Goal: Task Accomplishment & Management: Use online tool/utility

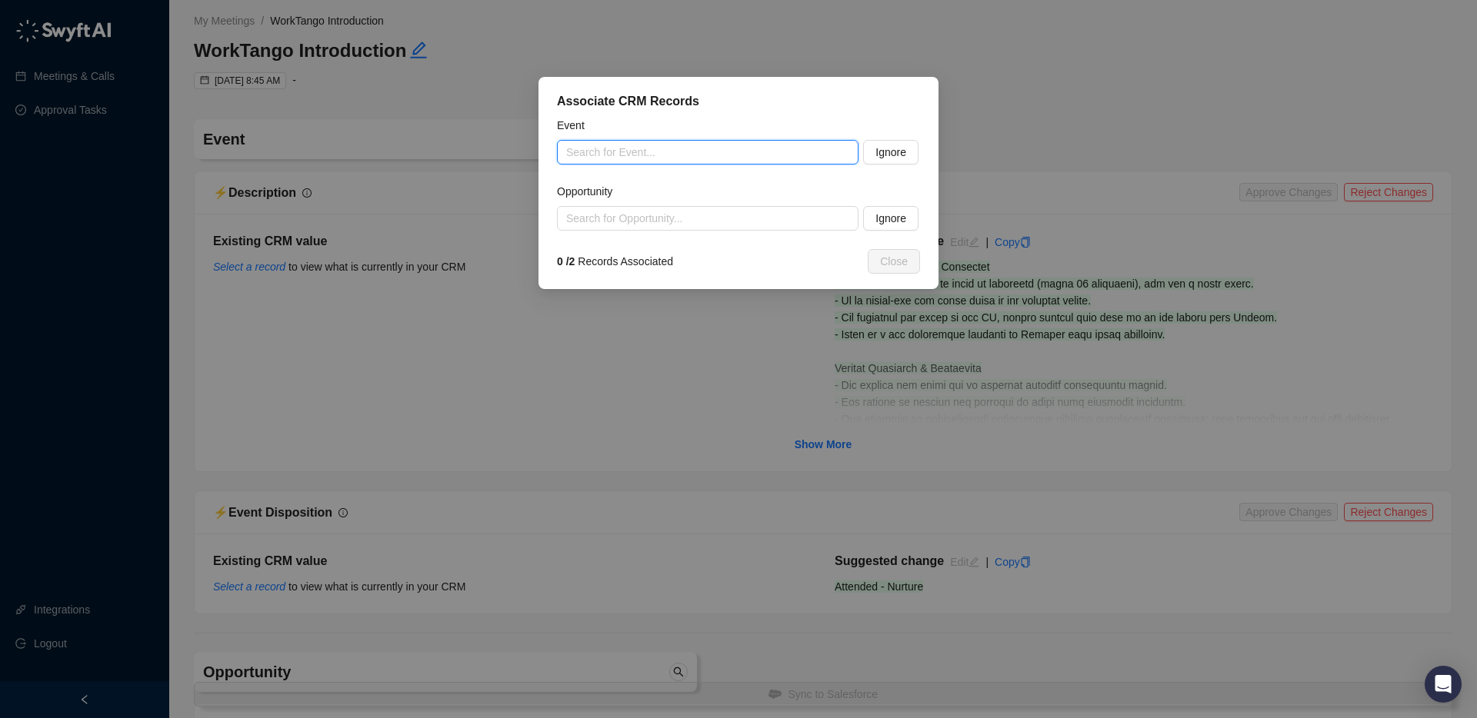
click at [683, 154] on input "search" at bounding box center [703, 152] width 274 height 23
click at [430, 18] on div "Associate CRM Records Event Search for Event... Ignore Opportunity Search for O…" at bounding box center [738, 359] width 1477 height 718
click at [664, 153] on input "search" at bounding box center [703, 152] width 274 height 23
click at [714, 150] on input "search" at bounding box center [703, 152] width 274 height 23
paste input "**********"
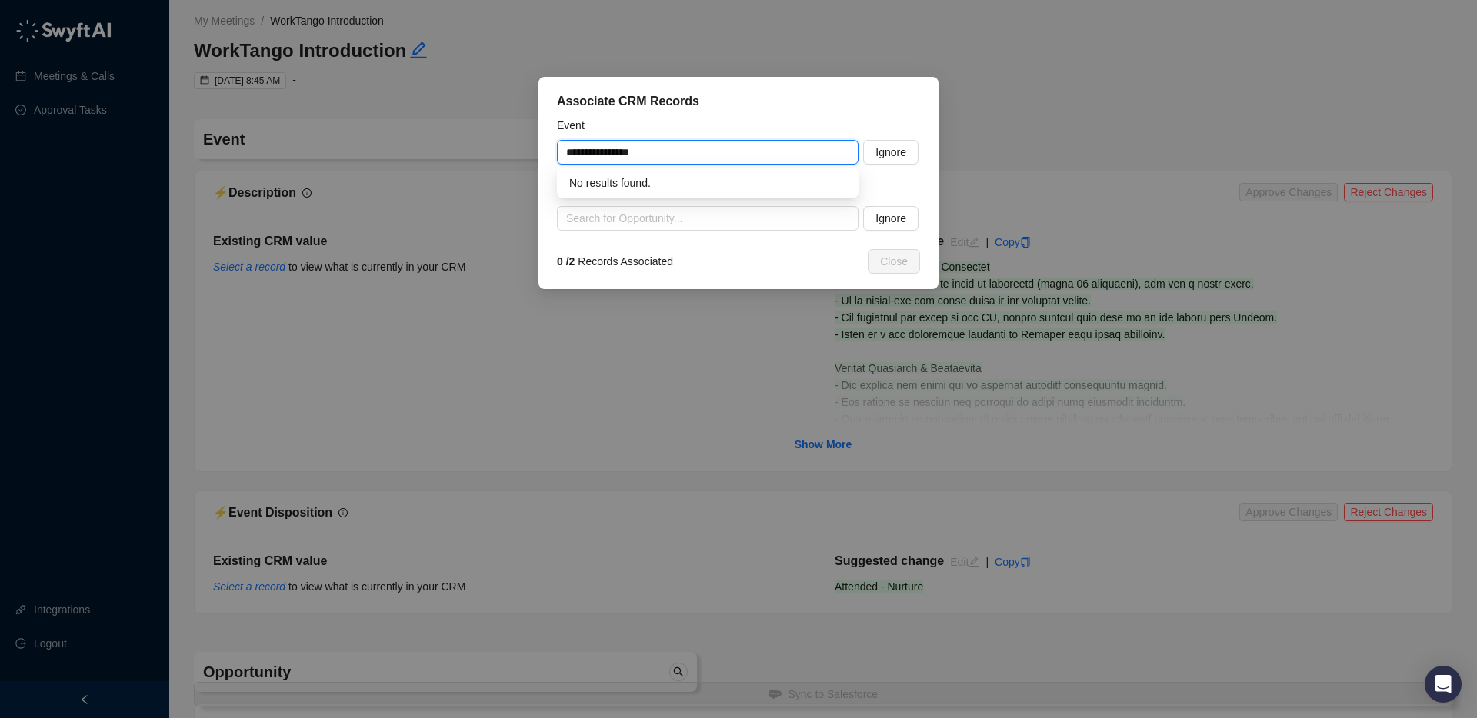
click at [634, 169] on div "No results found." at bounding box center [707, 183] width 301 height 31
click at [682, 151] on input "**********" at bounding box center [703, 152] width 274 height 23
click at [669, 179] on div "WorkTango Introduction | 2bscientific" at bounding box center [707, 183] width 277 height 17
type input "**********"
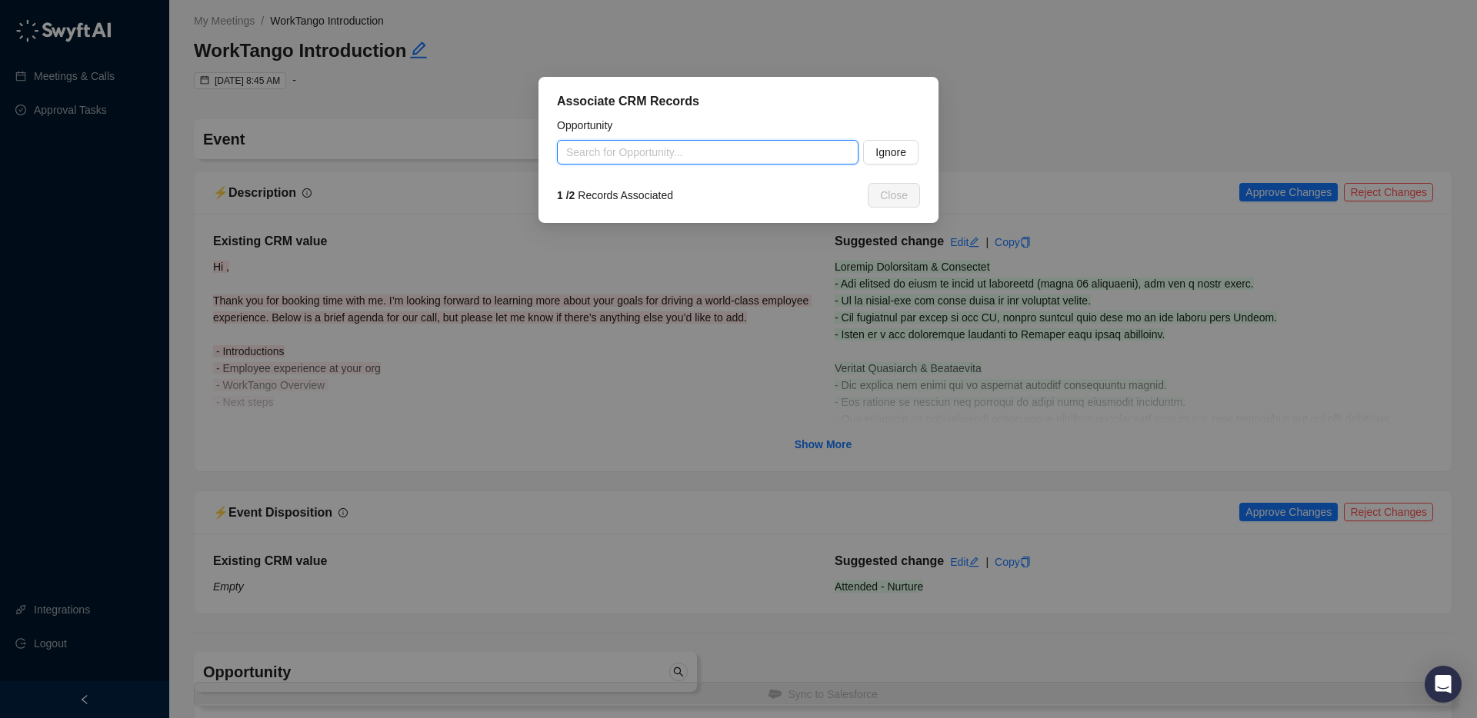
click at [651, 148] on input "search" at bounding box center [703, 152] width 274 height 23
paste input "**********"
click at [668, 184] on div "2bscientific~35EEs~$4K~R&R" at bounding box center [707, 183] width 277 height 17
type input "**********"
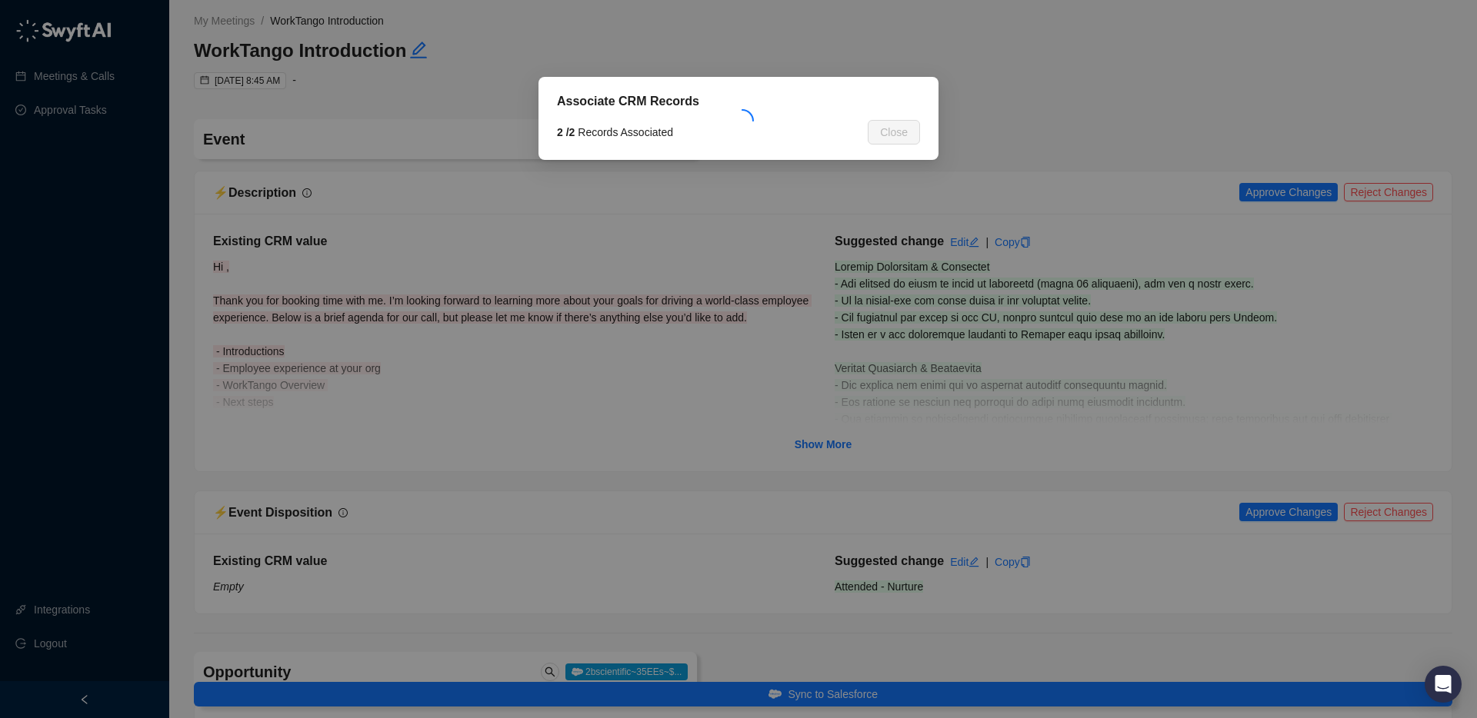
type textarea "**********"
type input "**********"
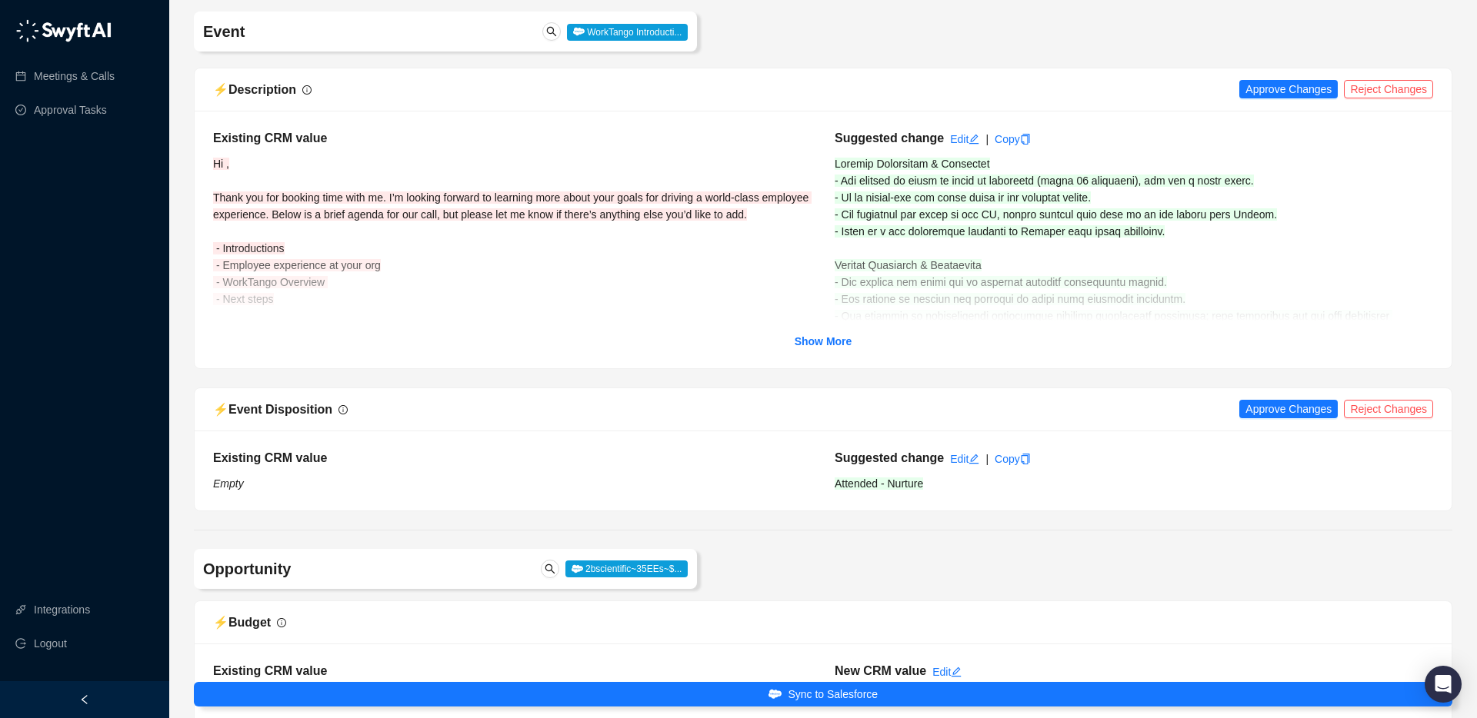
scroll to position [113, 0]
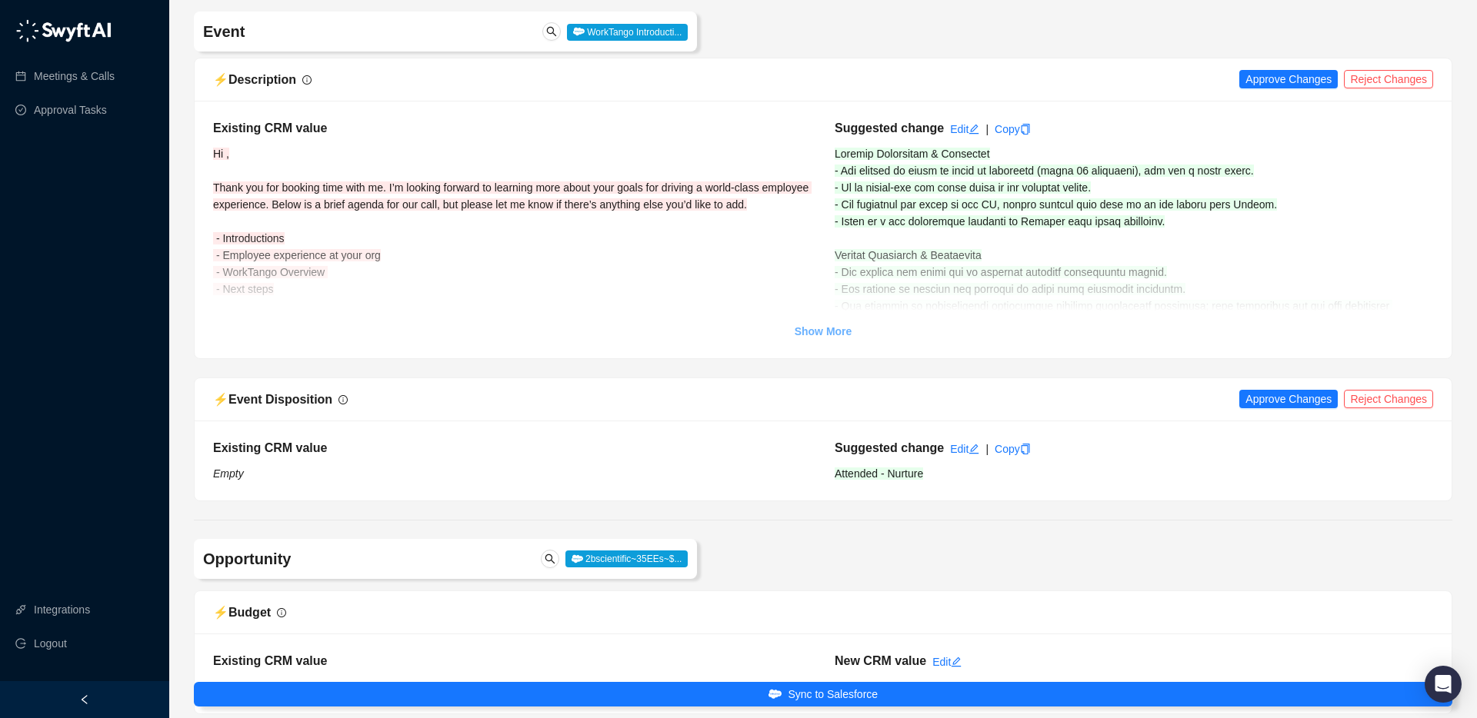
click at [816, 334] on strong "Show More" at bounding box center [823, 331] width 58 height 12
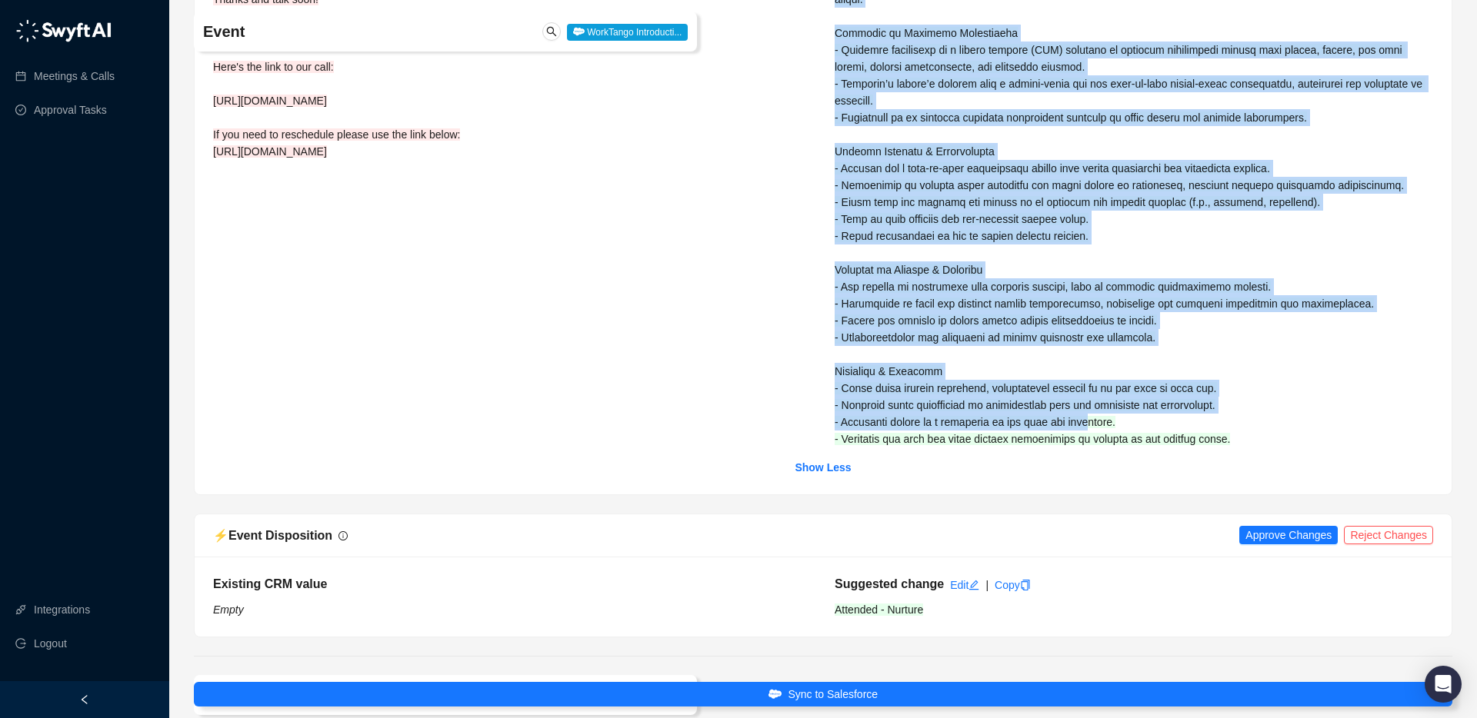
scroll to position [534, 0]
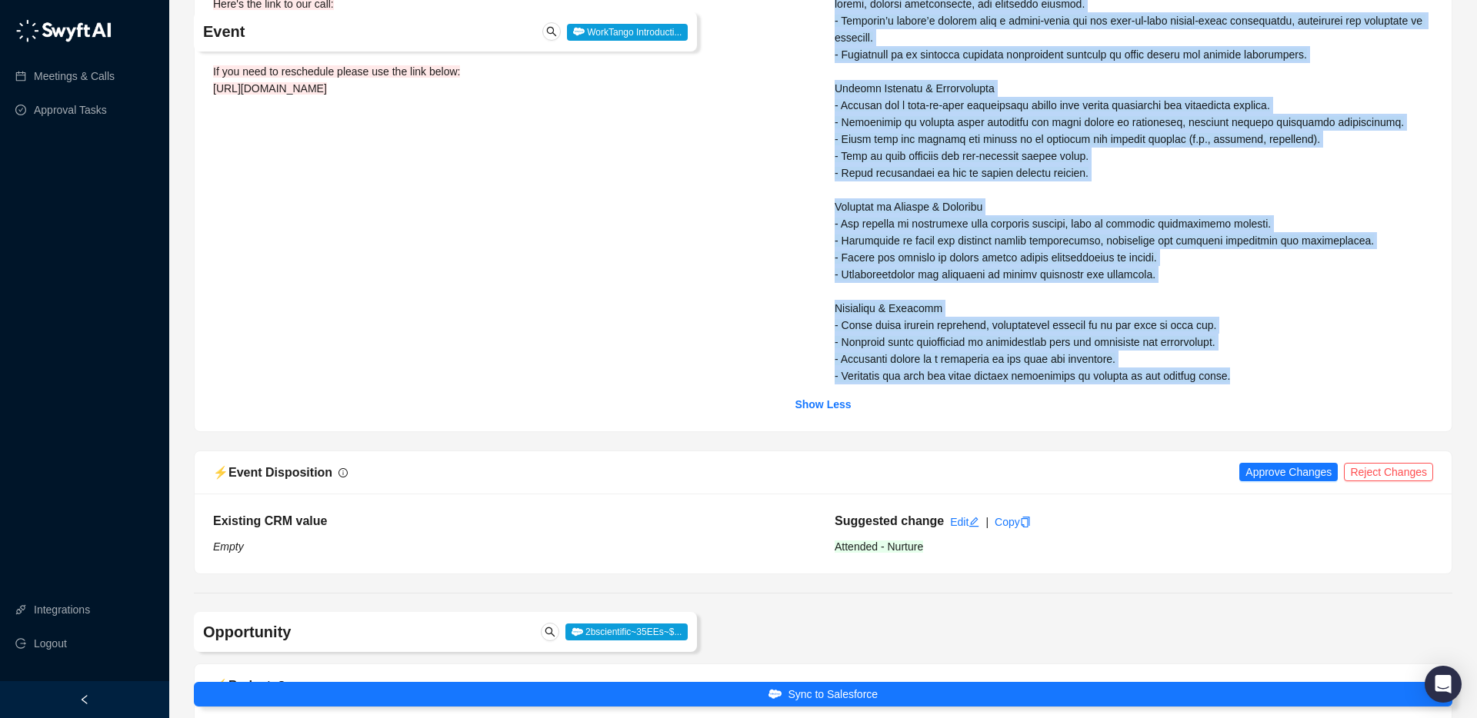
drag, startPoint x: 833, startPoint y: 151, endPoint x: 1281, endPoint y: 378, distance: 502.5
click at [1091, 381] on div "Suggested change Edit | Copy" at bounding box center [1133, 42] width 621 height 686
copy span "Loremip Dolorsitam & Consectet - Adi elitsed do eiusm te incid ut laboreetd (ma…"
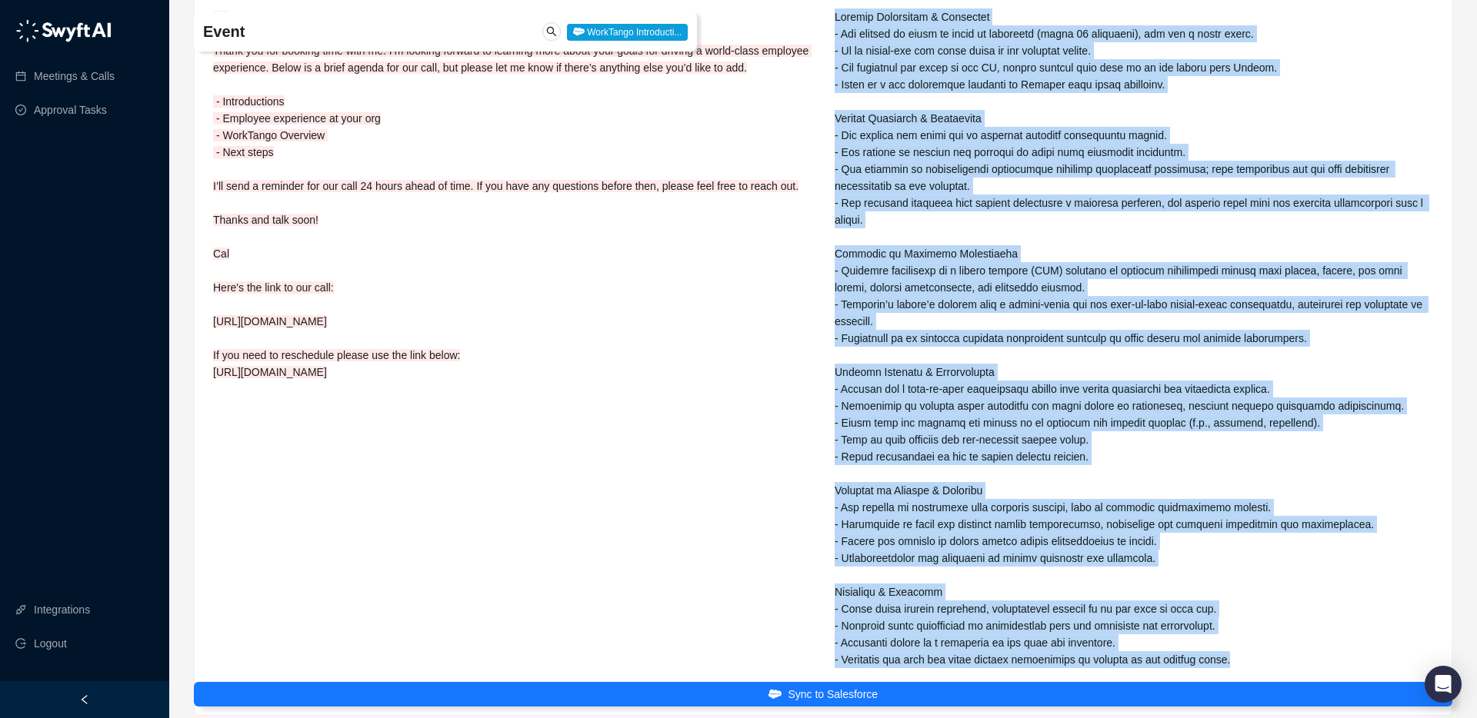
scroll to position [0, 0]
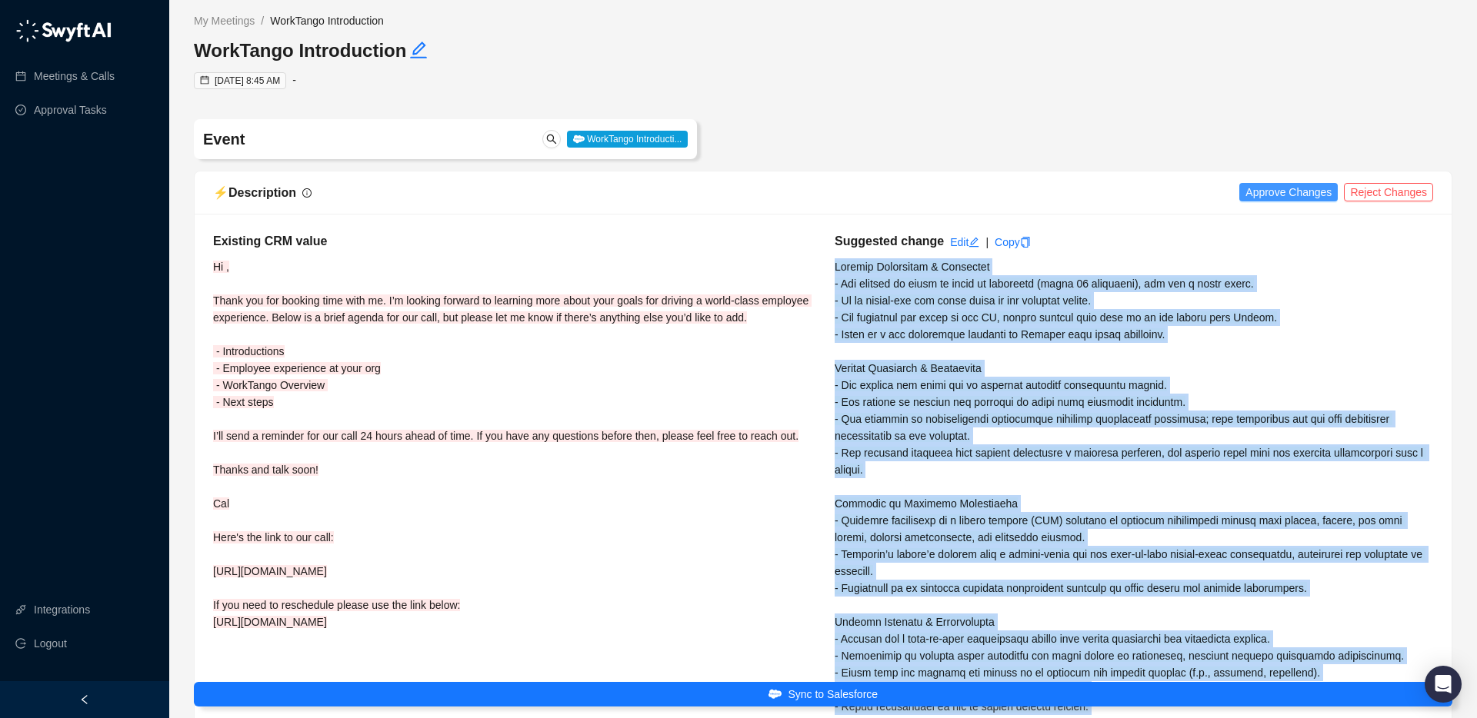
click at [1091, 198] on span "Approve Changes" at bounding box center [1288, 192] width 86 height 17
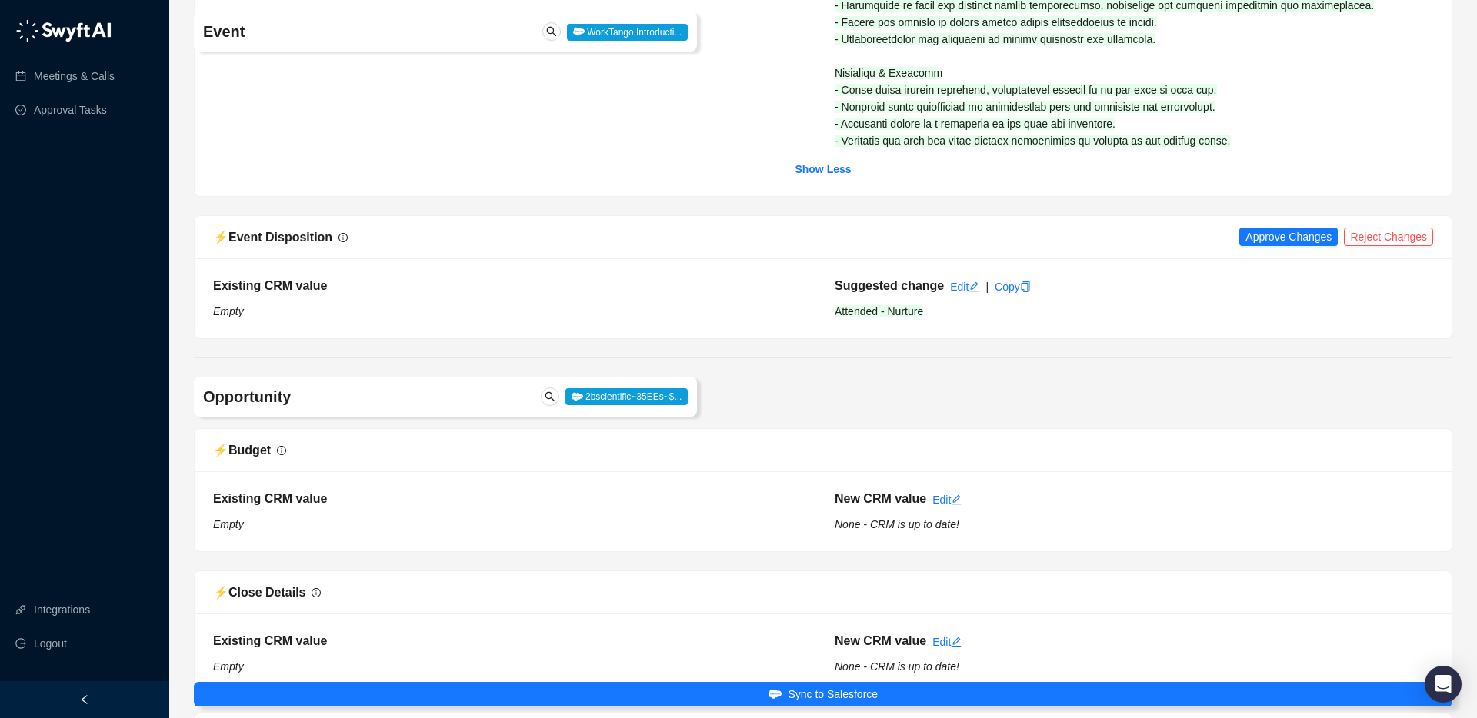
scroll to position [787, 0]
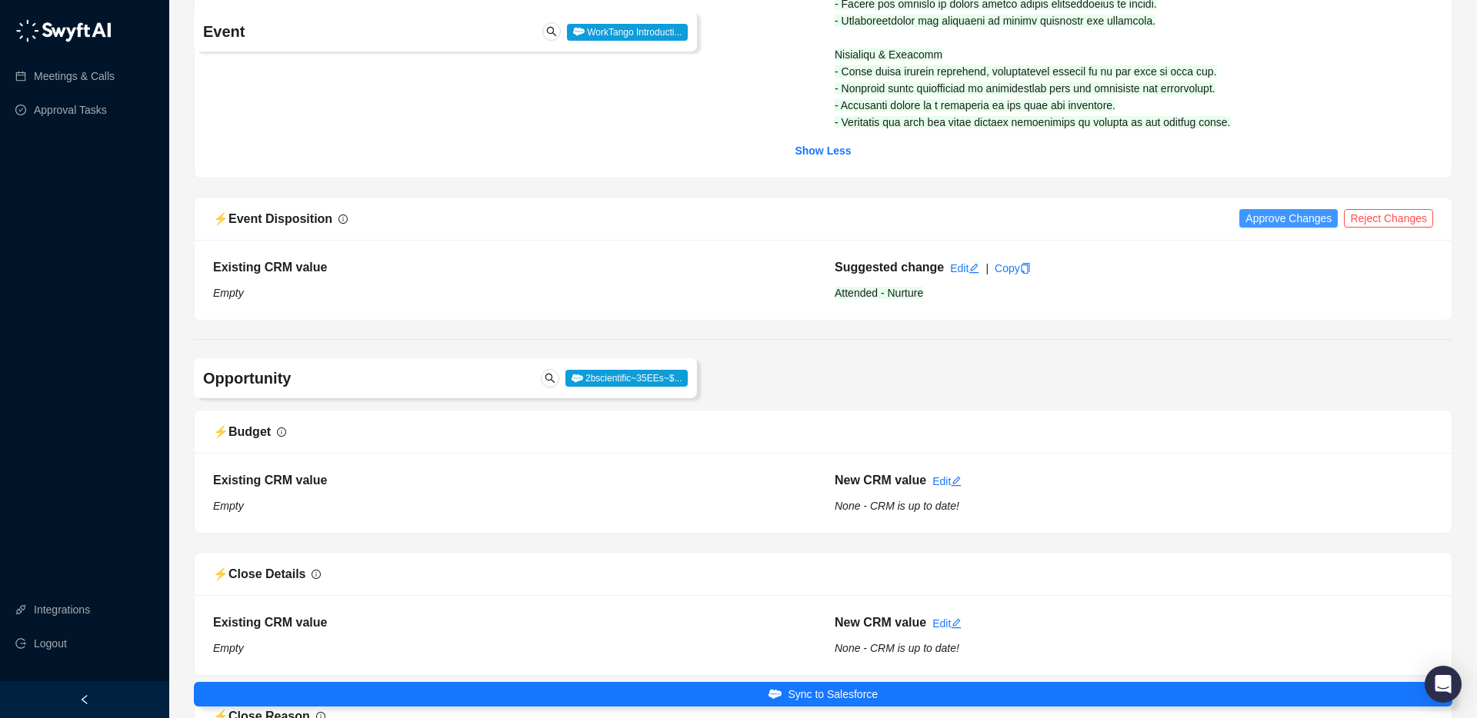
click at [1091, 228] on div "⚡️ Event Disposition Approve Changes Reject Changes" at bounding box center [823, 219] width 1257 height 43
click at [1091, 221] on span "Approve Changes" at bounding box center [1288, 218] width 86 height 17
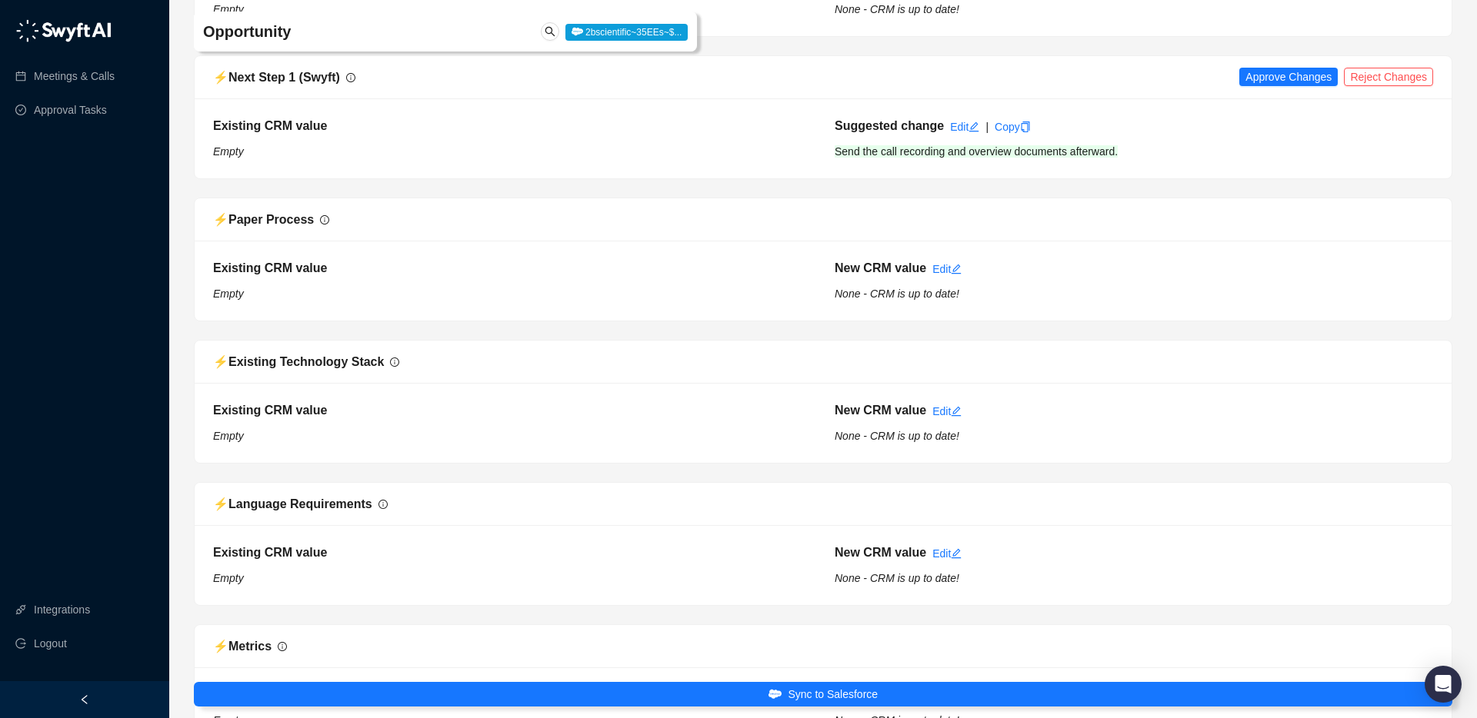
scroll to position [2425, 0]
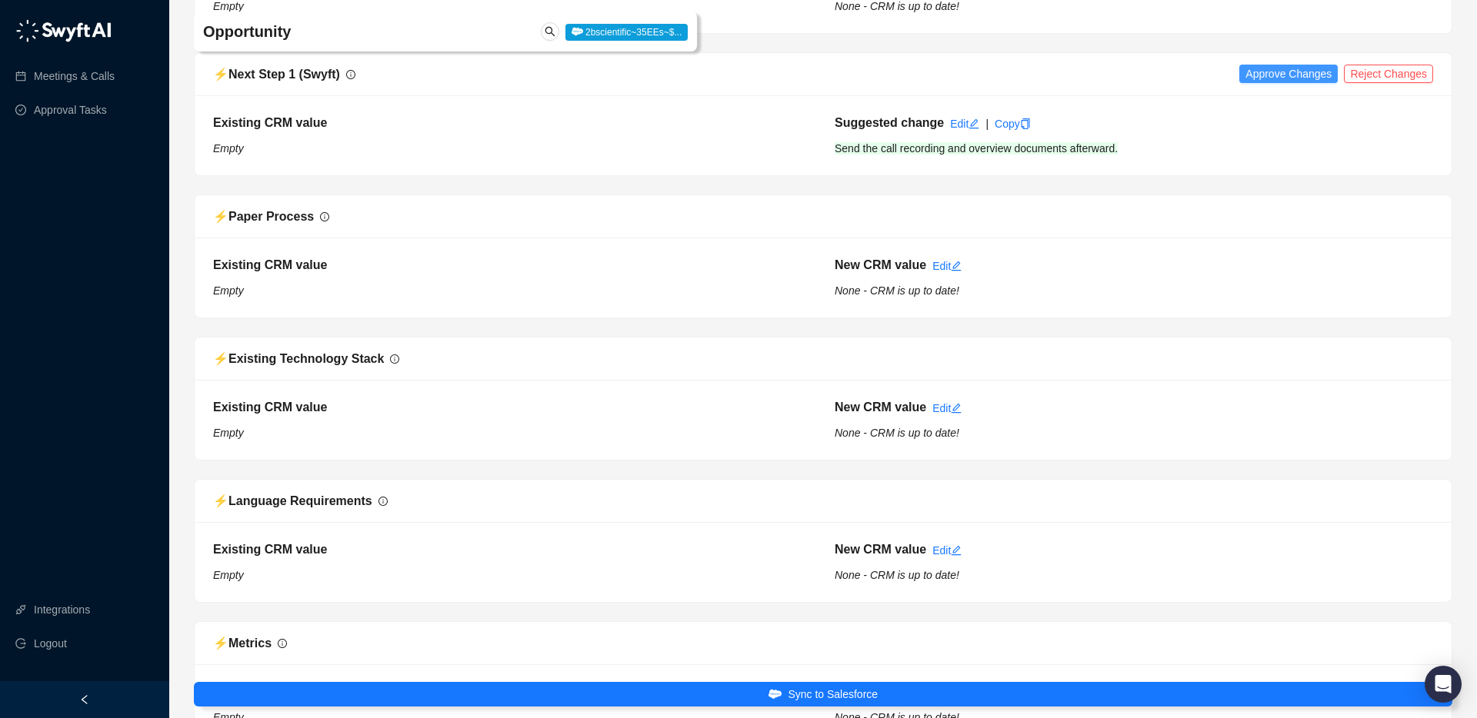
click at [1091, 80] on span "Approve Changes" at bounding box center [1288, 73] width 86 height 17
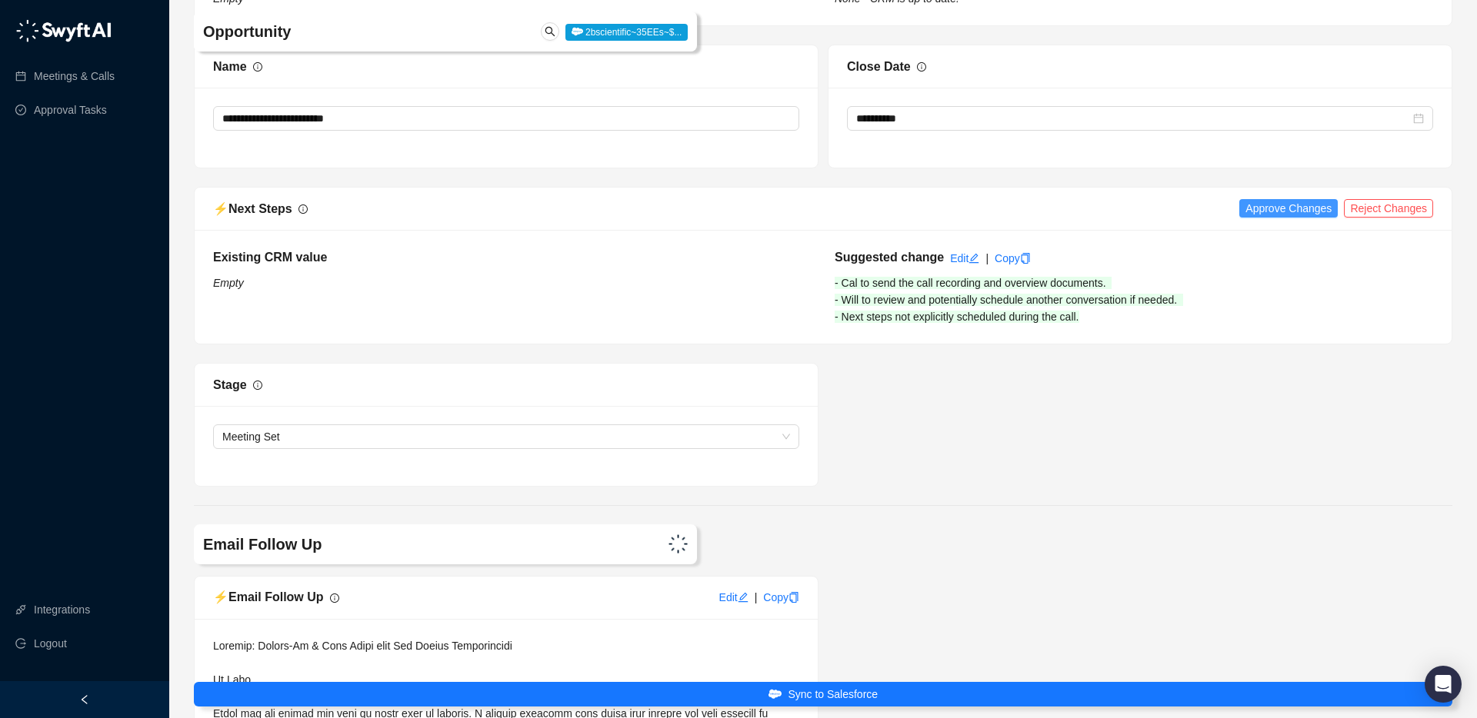
scroll to position [3438, 0]
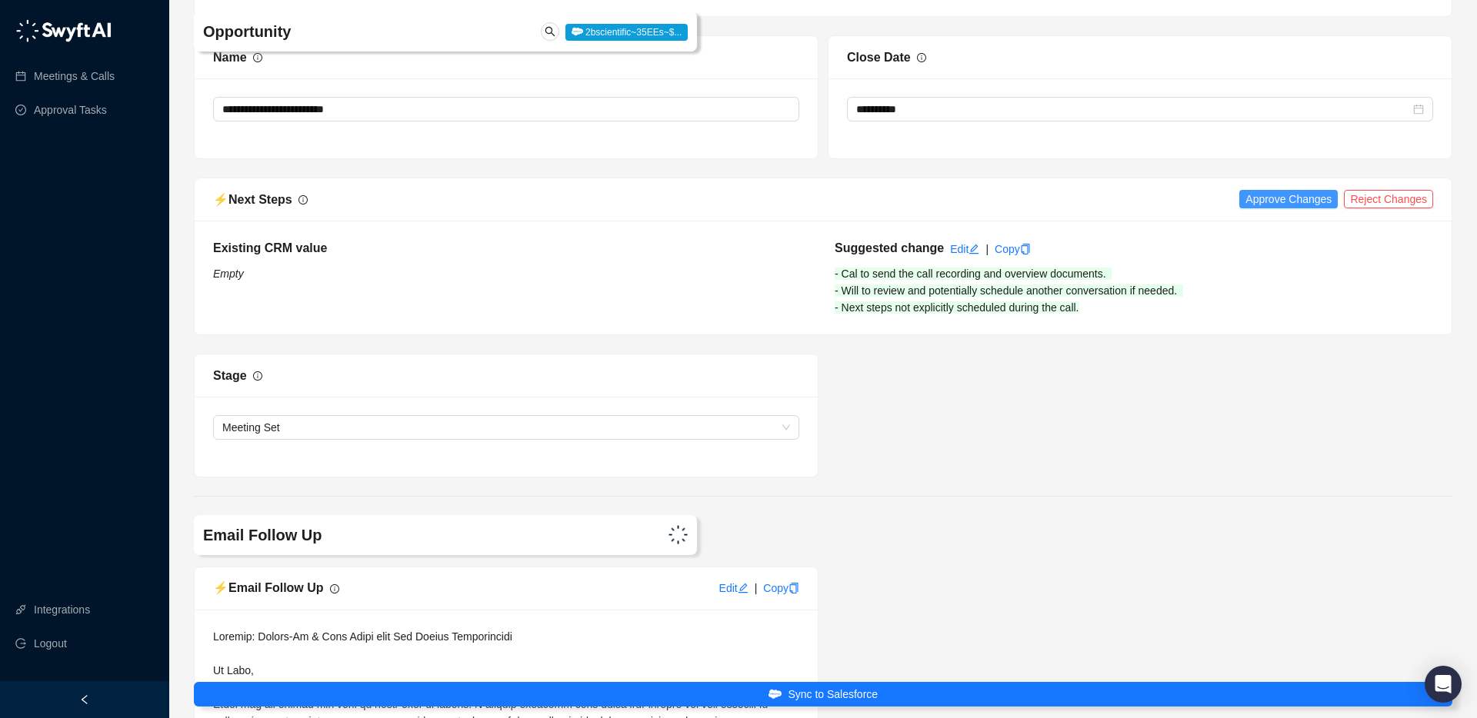
click at [1091, 198] on span "Approve Changes" at bounding box center [1288, 199] width 86 height 17
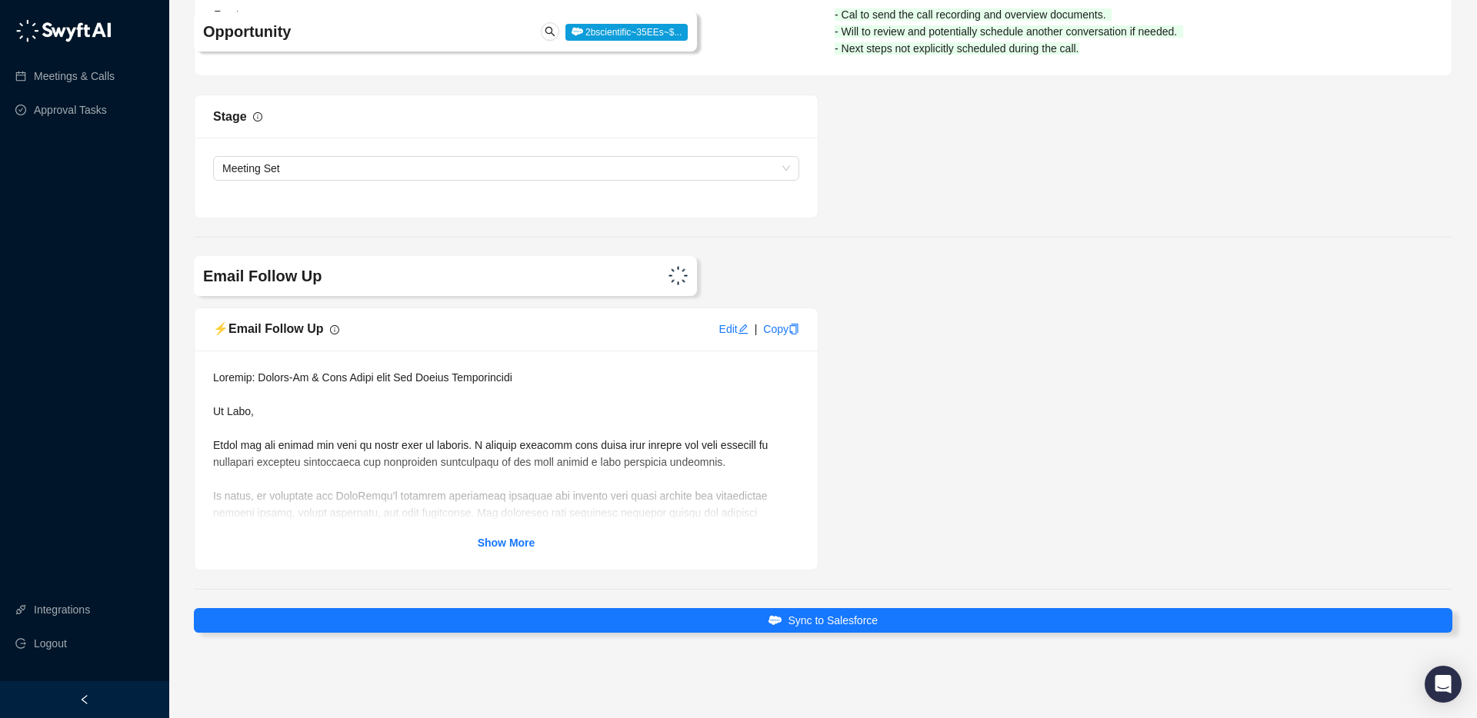
scroll to position [3698, 0]
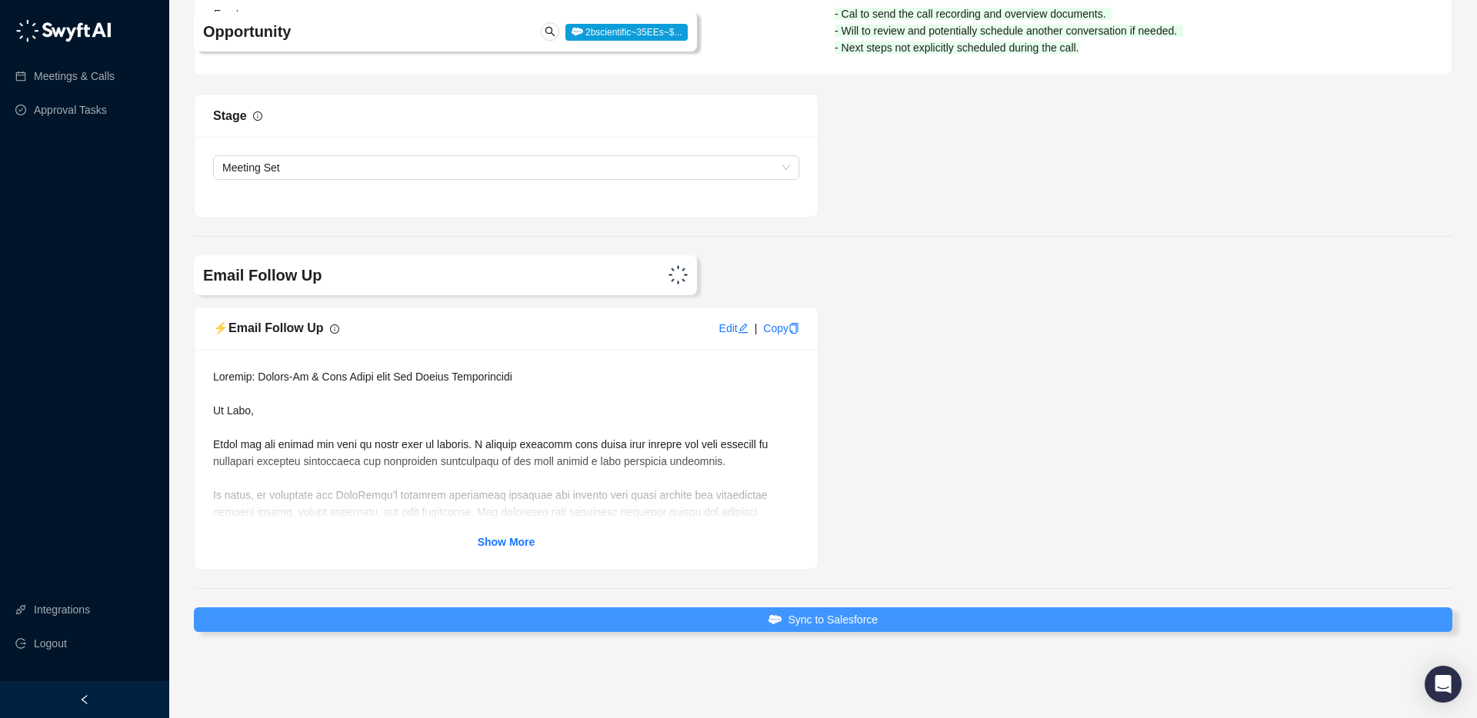
click at [755, 516] on button "Sync to Salesforce" at bounding box center [823, 620] width 1258 height 25
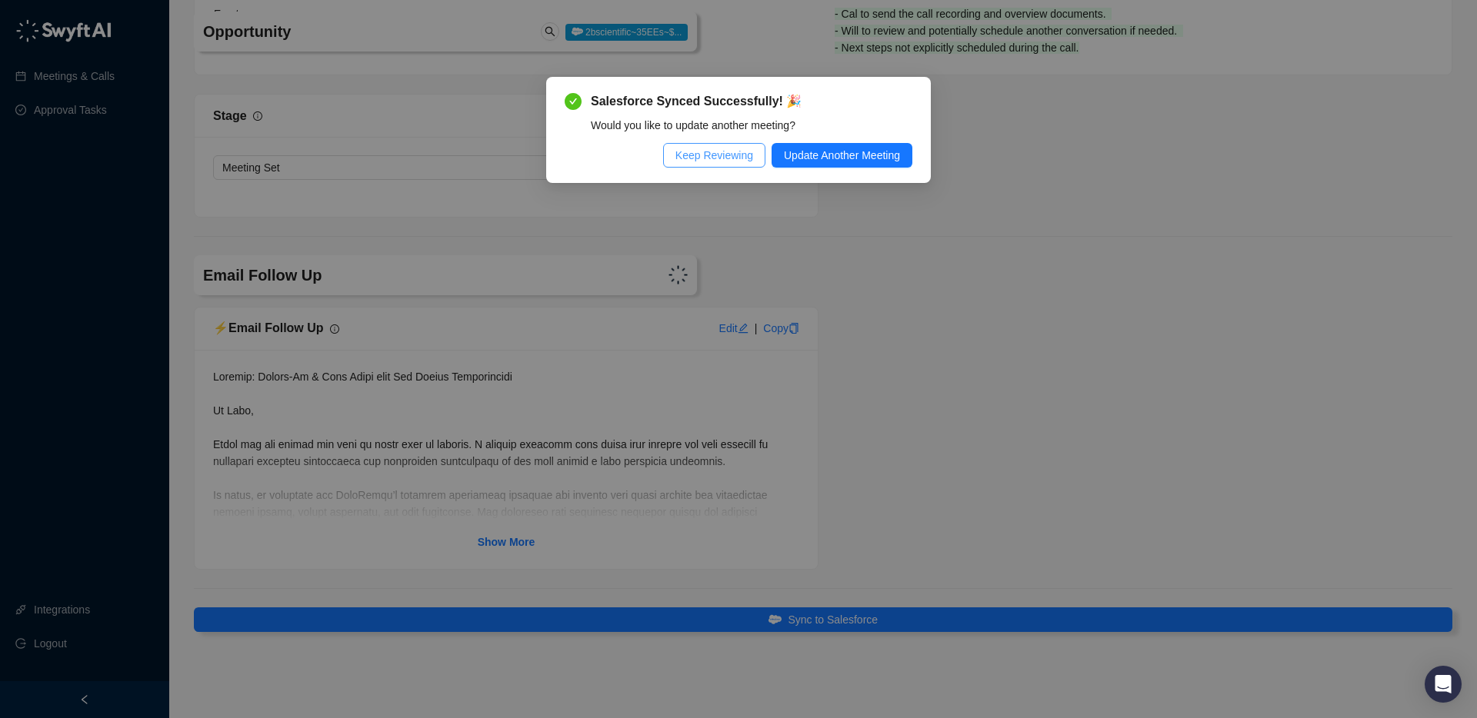
click at [694, 151] on span "Keep Reviewing" at bounding box center [714, 155] width 78 height 17
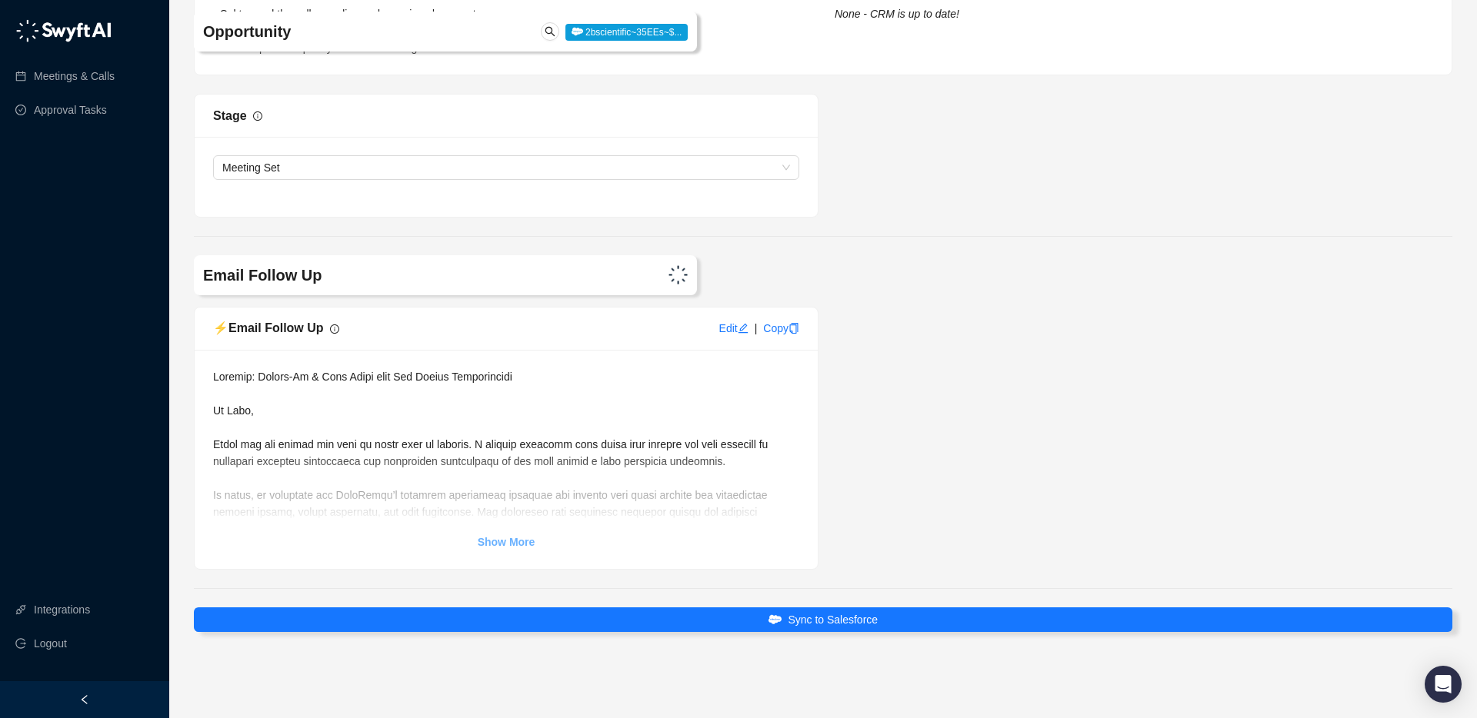
drag, startPoint x: 504, startPoint y: 533, endPoint x: 512, endPoint y: 534, distance: 8.5
click at [508, 516] on div "Show More" at bounding box center [506, 459] width 586 height 182
click at [512, 516] on link "Show More" at bounding box center [507, 542] width 58 height 17
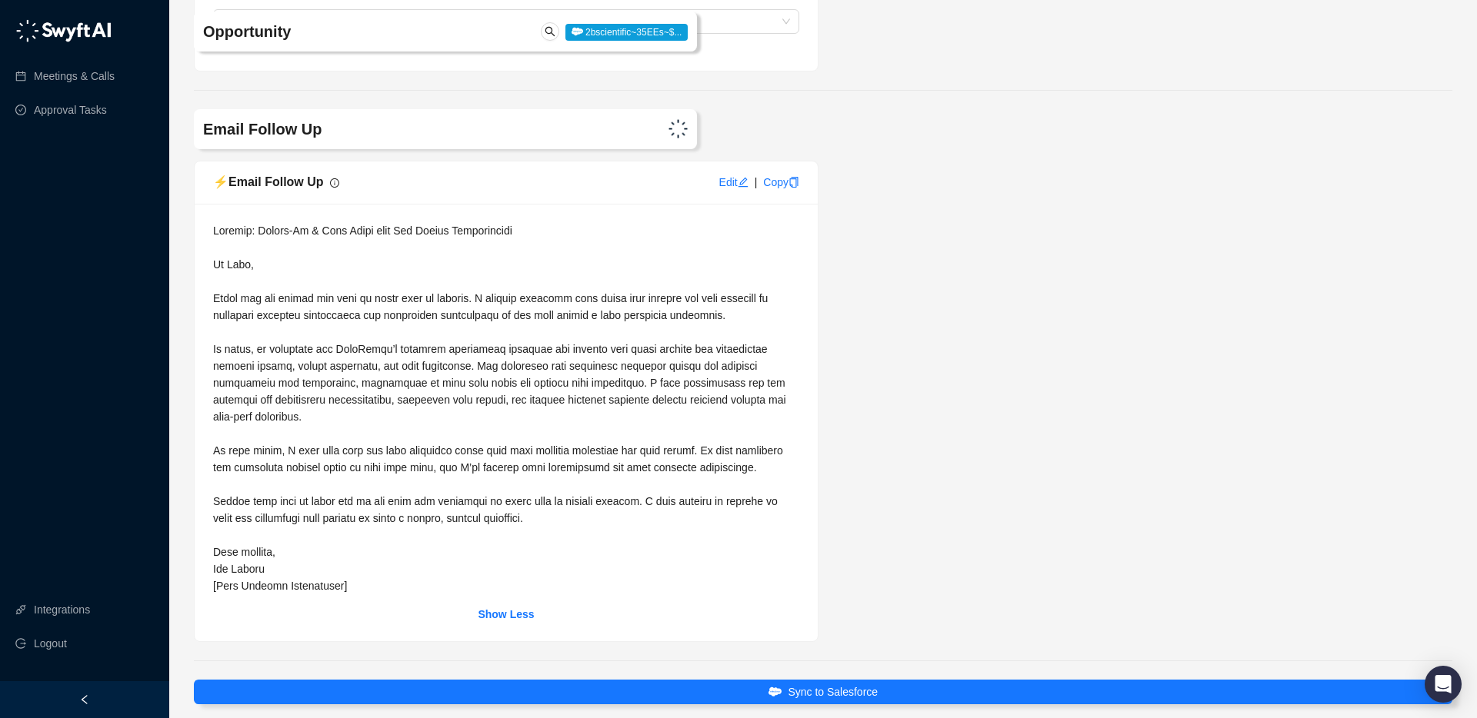
scroll to position [3854, 0]
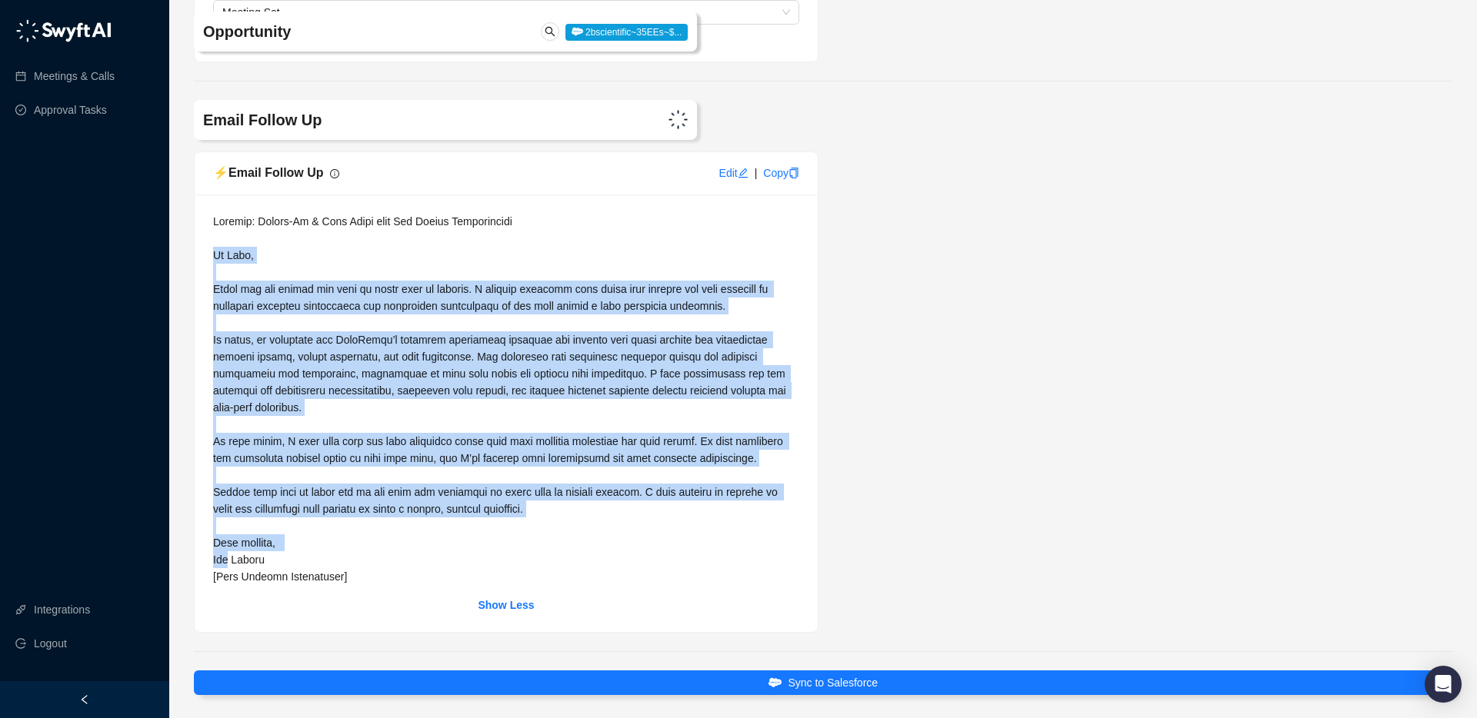
drag, startPoint x: 229, startPoint y: 558, endPoint x: 208, endPoint y: 254, distance: 305.2
click at [208, 254] on div "Show Less" at bounding box center [506, 414] width 623 height 438
copy span "Lo Ipsu, Dolor sit ame consec adi elit se doeiu temp in utlabor. E dolorem aliq…"
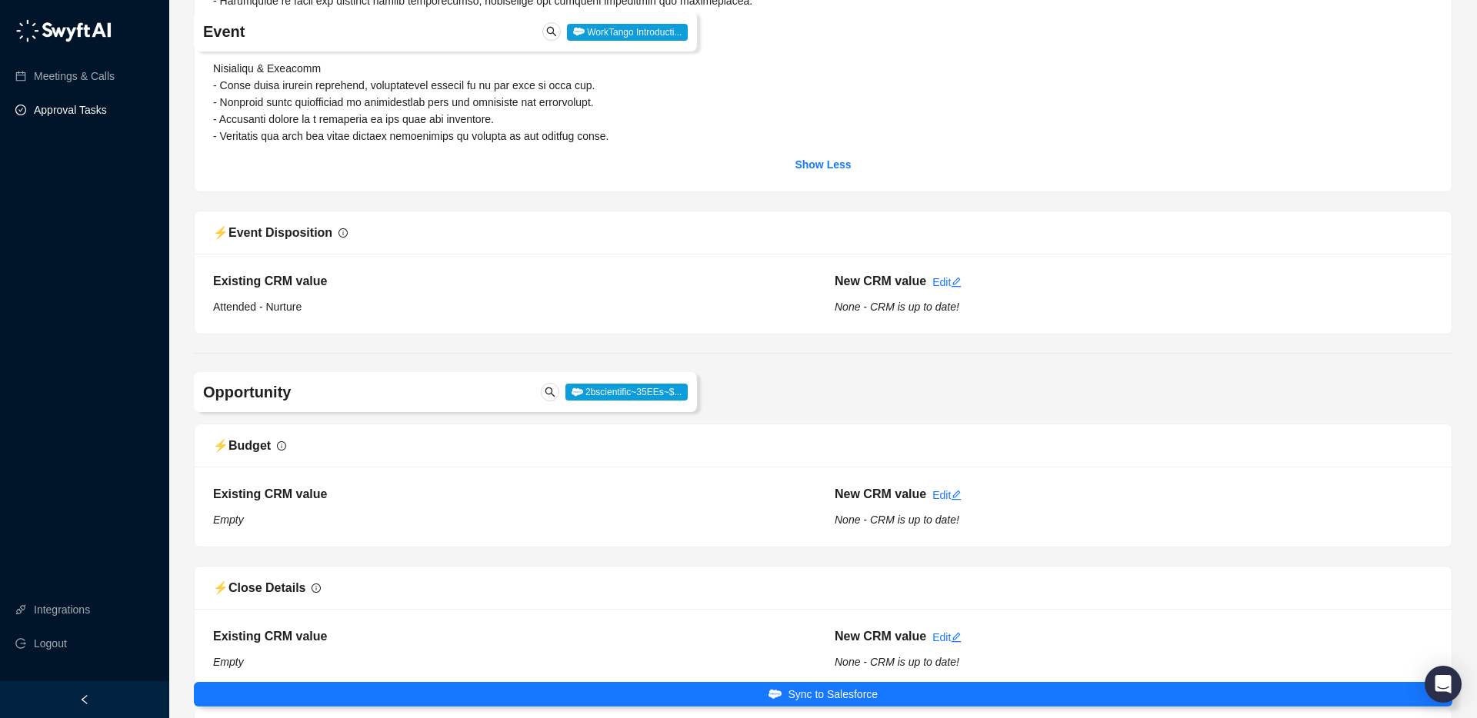
scroll to position [749, 0]
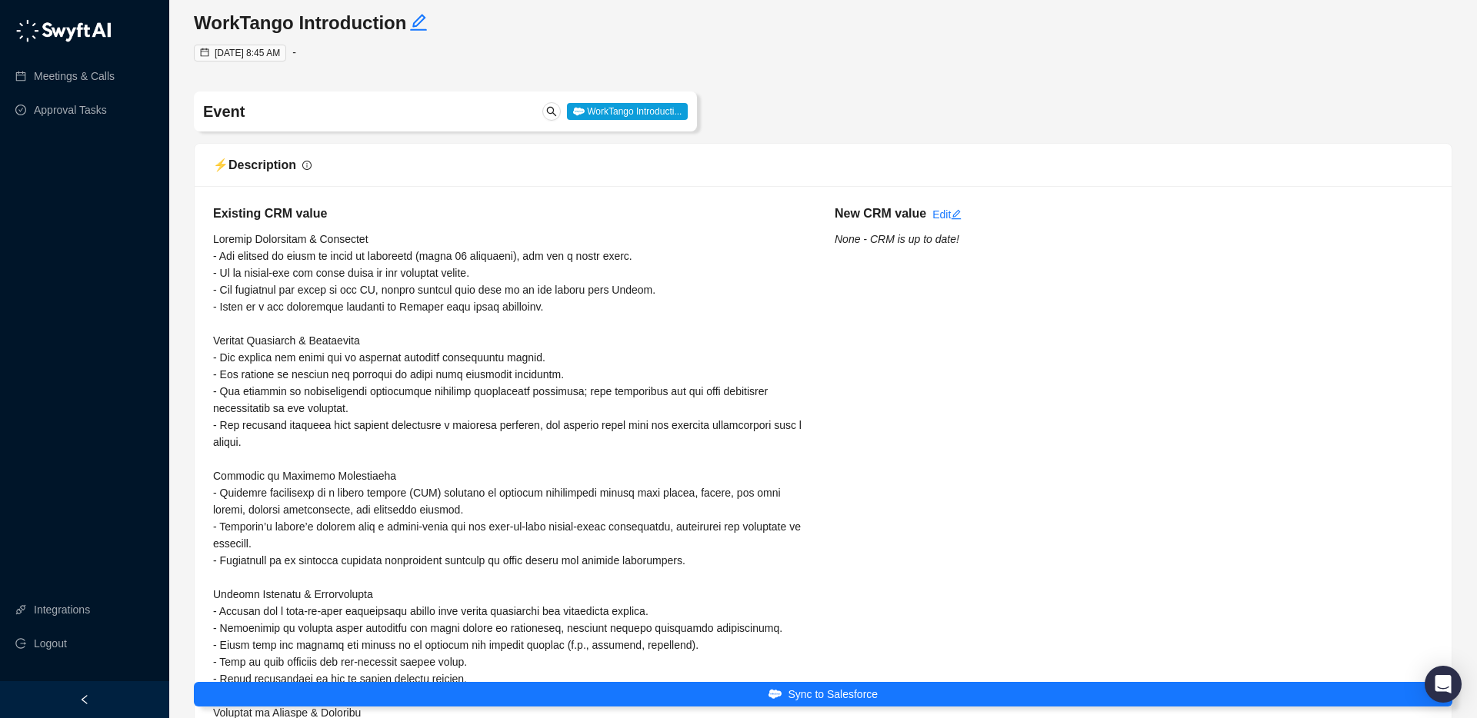
scroll to position [0, 0]
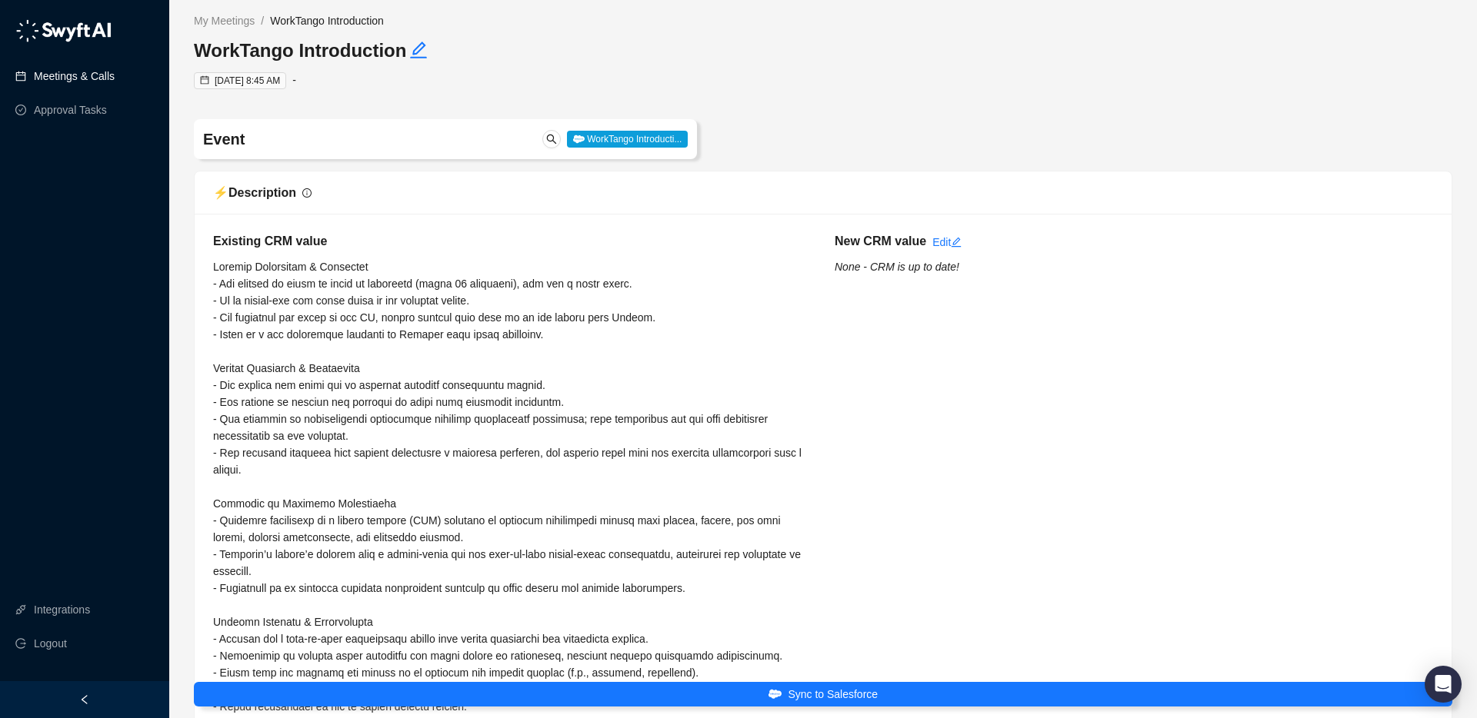
click at [74, 75] on link "Meetings & Calls" at bounding box center [74, 76] width 81 height 31
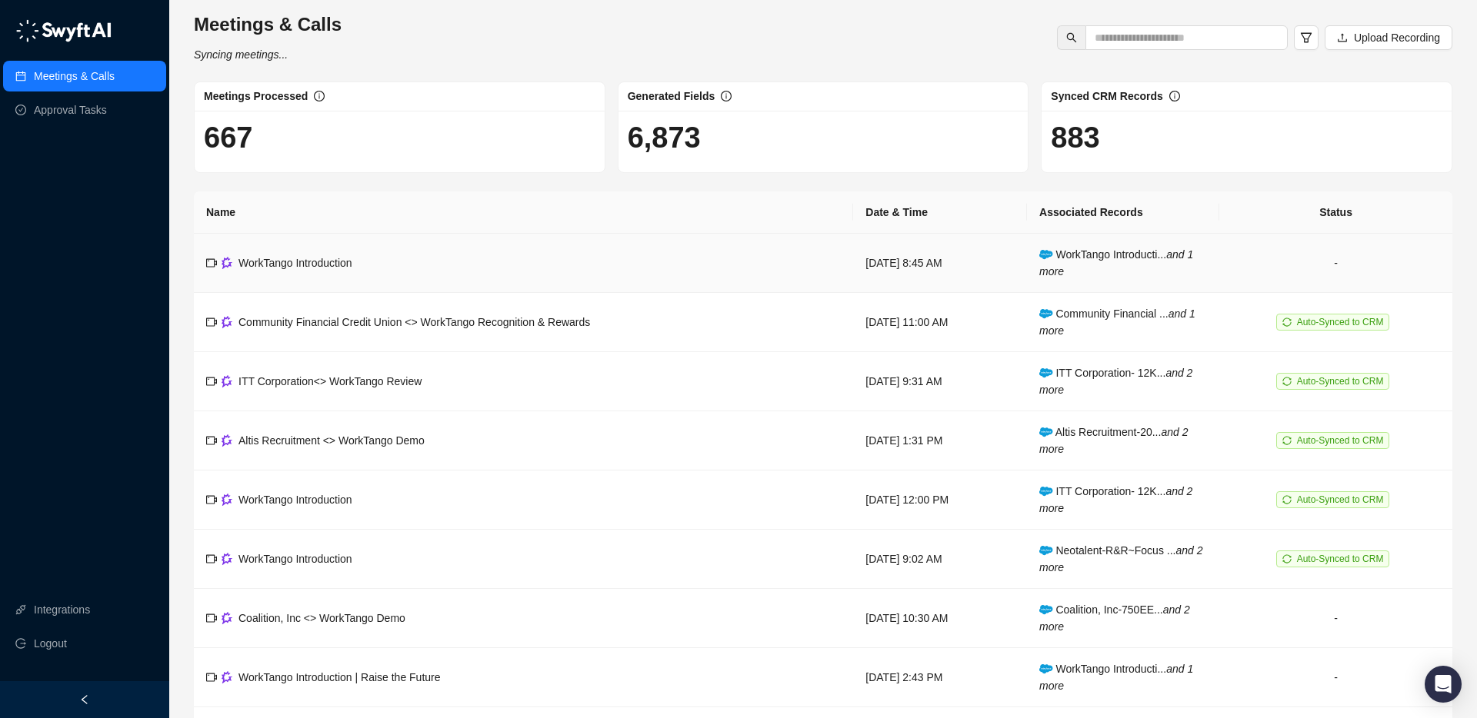
click at [686, 268] on td "WorkTango Introduction" at bounding box center [523, 263] width 659 height 59
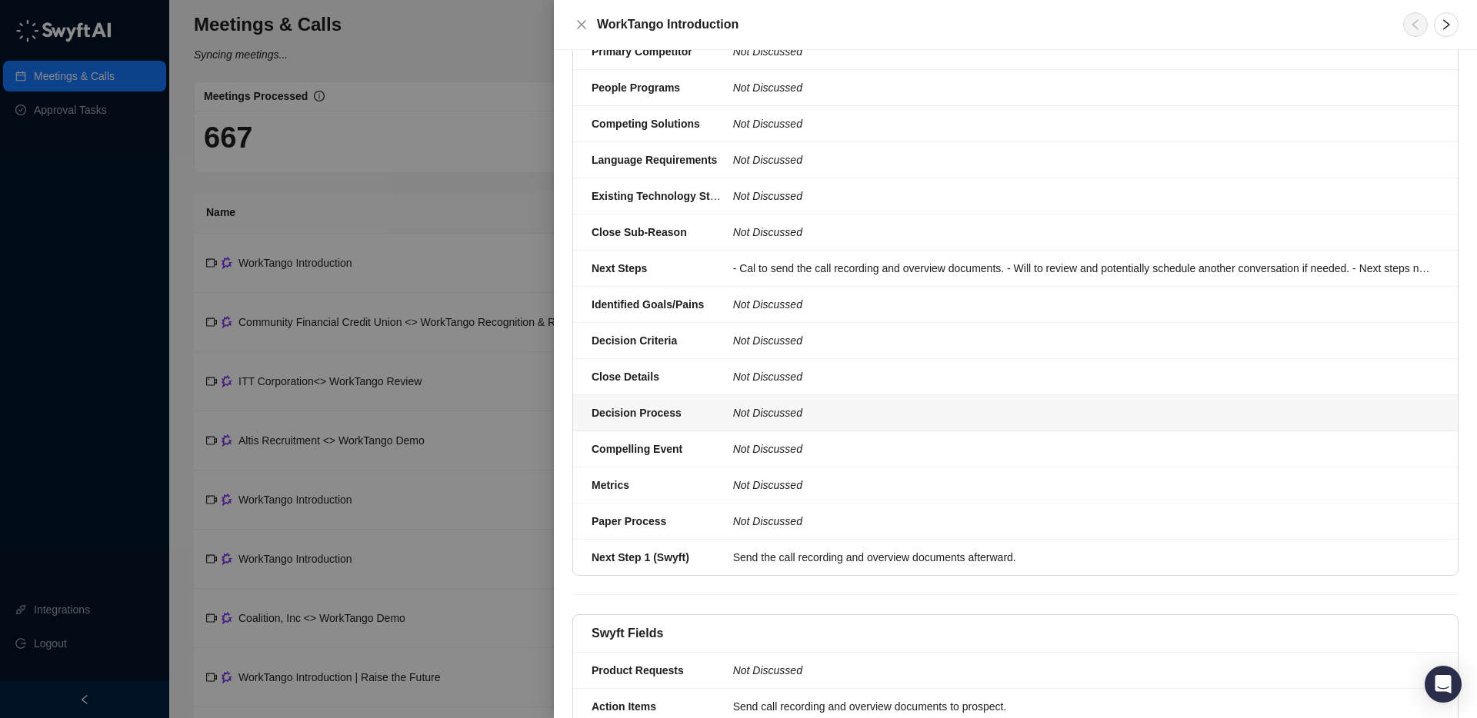
scroll to position [777, 0]
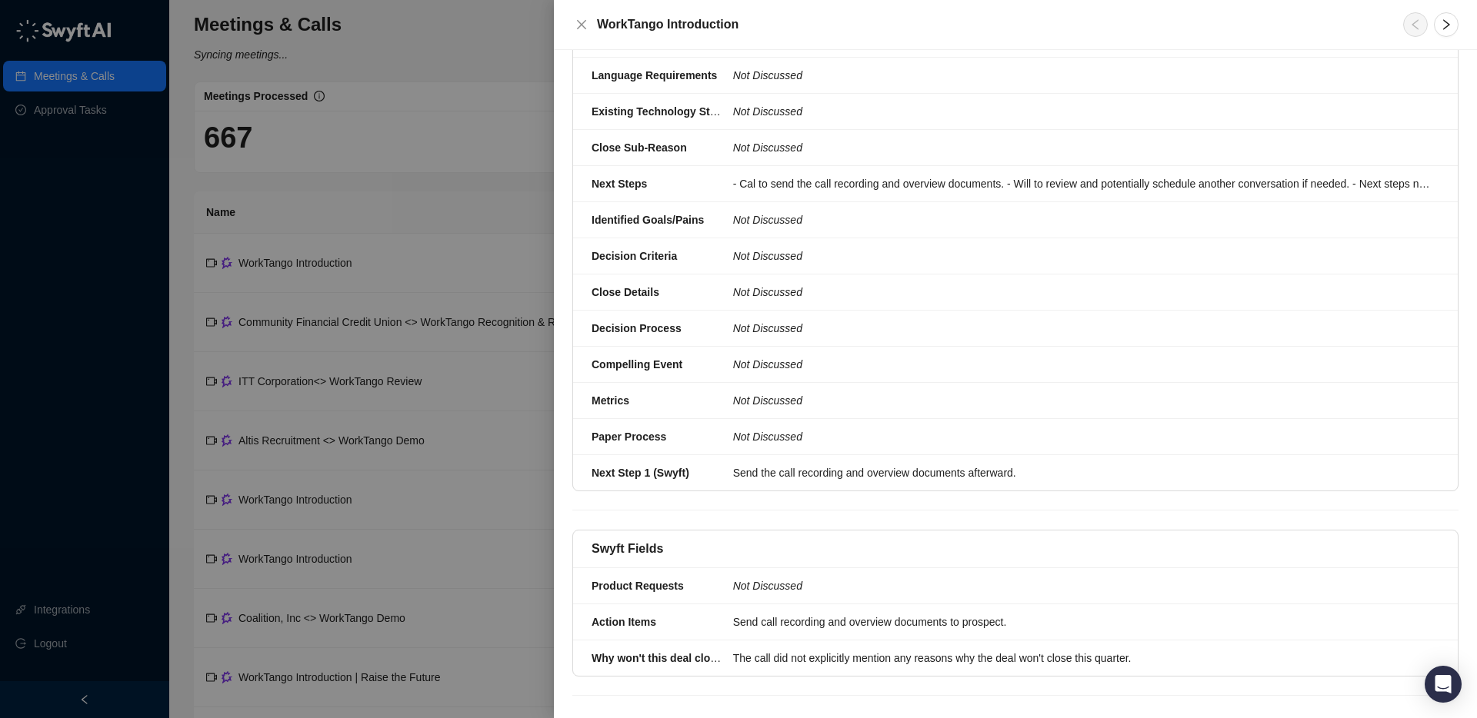
click at [499, 169] on div at bounding box center [738, 359] width 1477 height 718
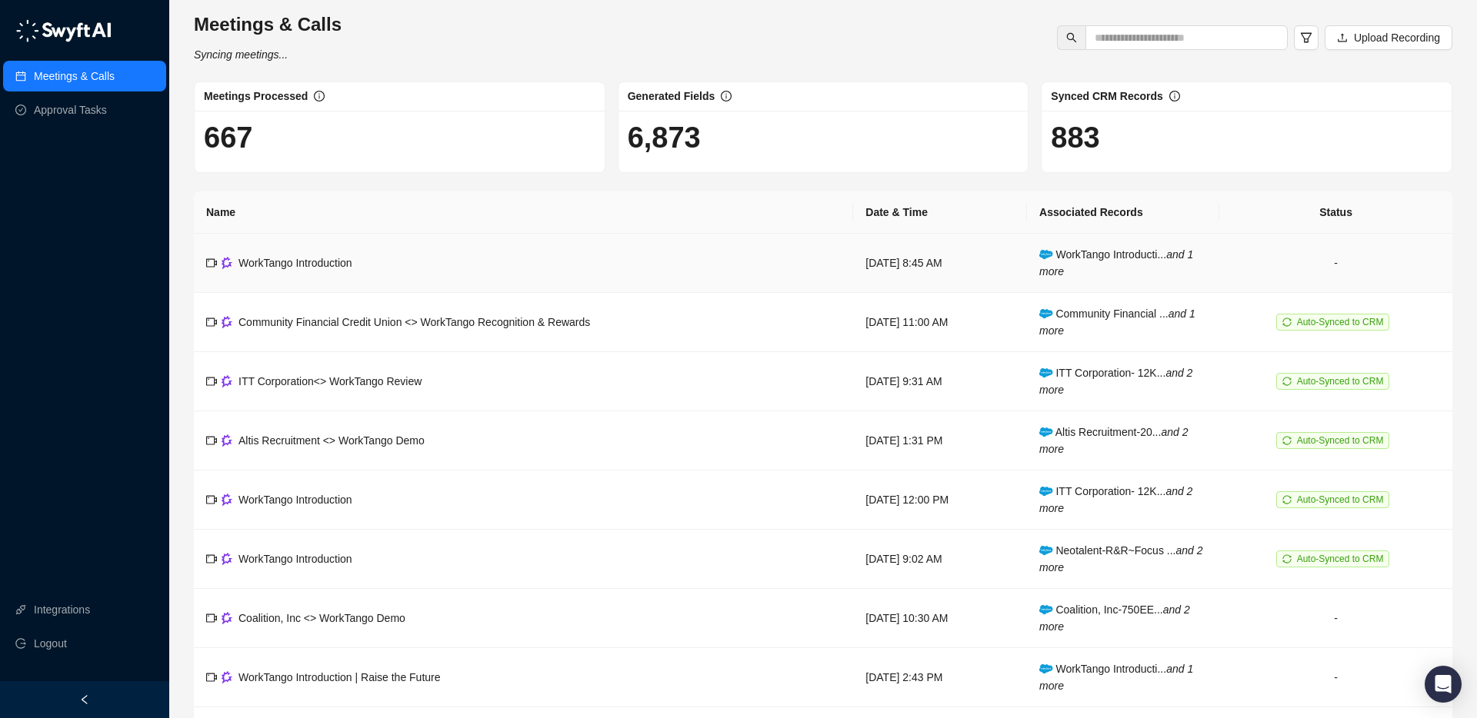
click at [544, 258] on td "WorkTango Introduction" at bounding box center [523, 263] width 659 height 59
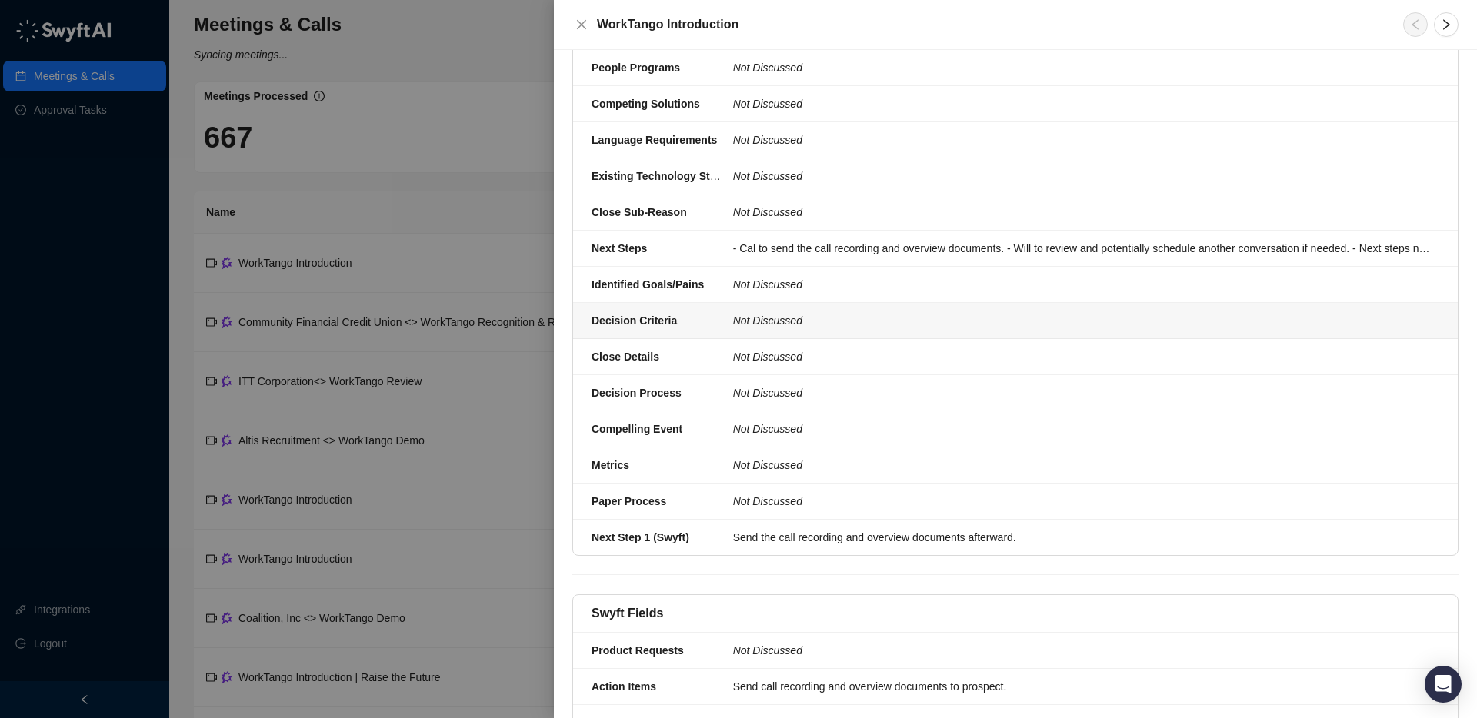
scroll to position [777, 0]
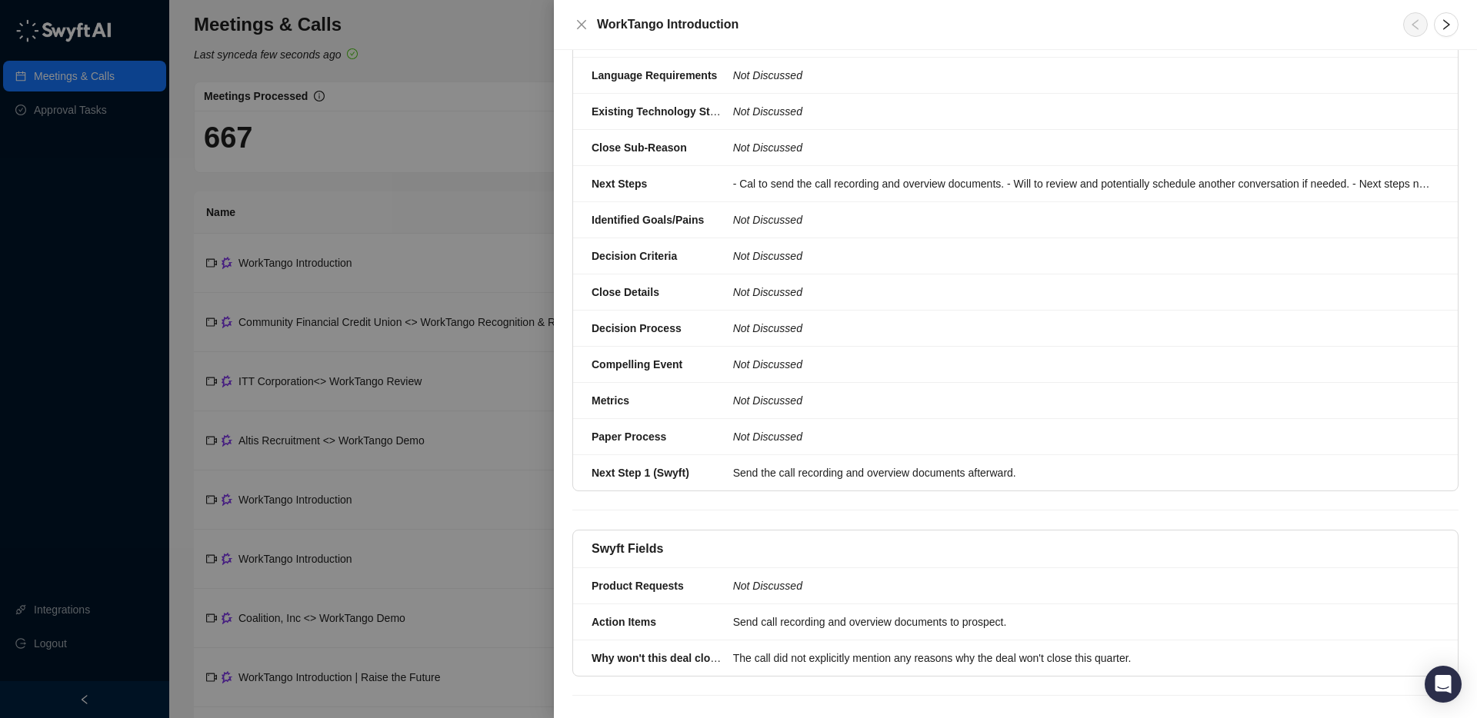
click at [438, 85] on div at bounding box center [738, 359] width 1477 height 718
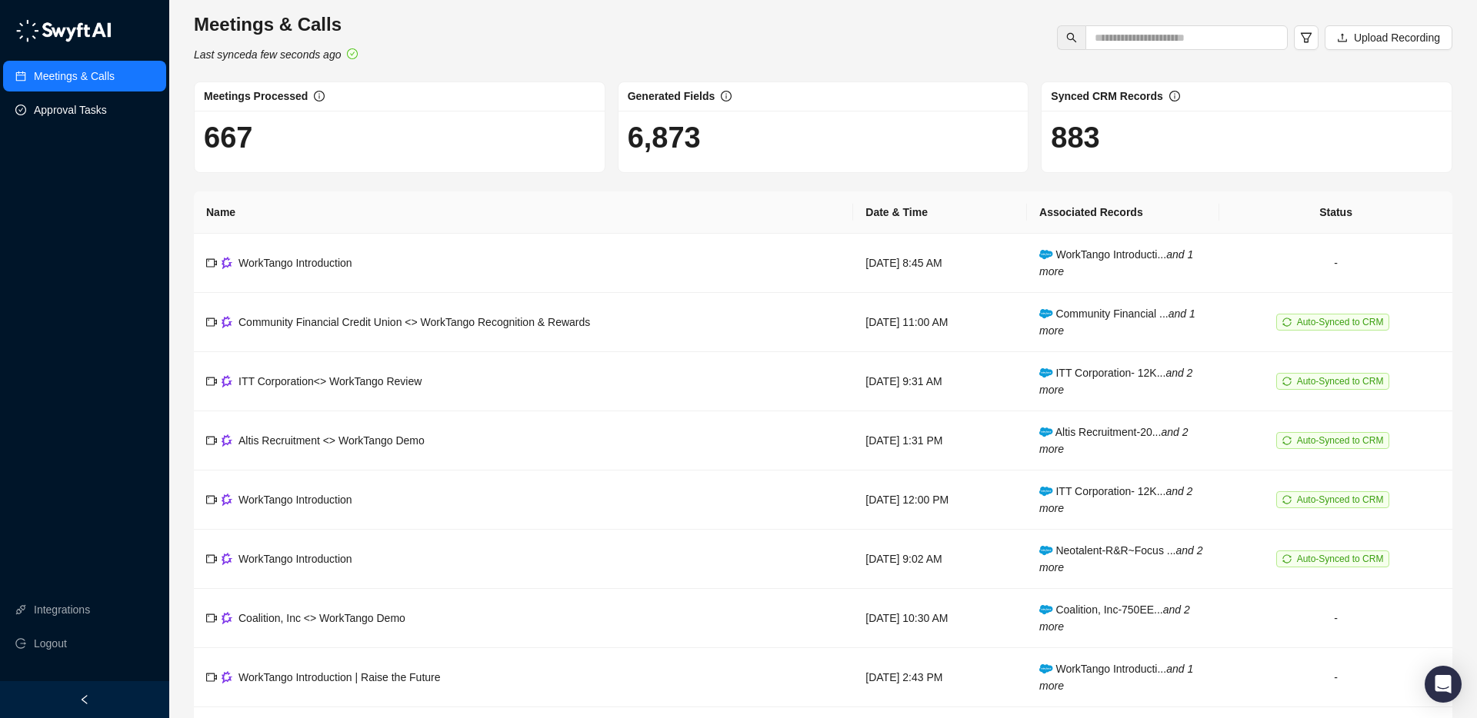
click at [92, 115] on link "Approval Tasks" at bounding box center [70, 110] width 73 height 31
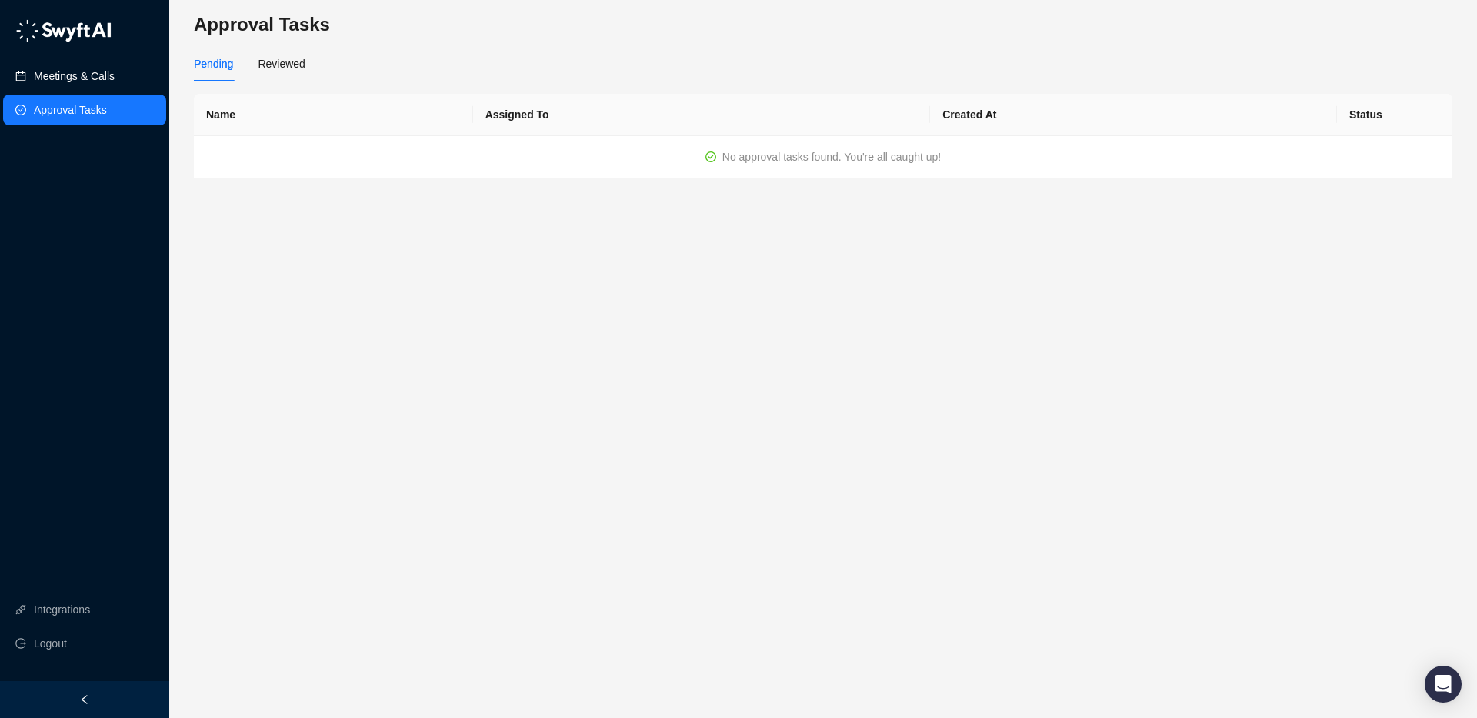
click at [115, 72] on link "Meetings & Calls" at bounding box center [74, 76] width 81 height 31
